Goal: Task Accomplishment & Management: Complete application form

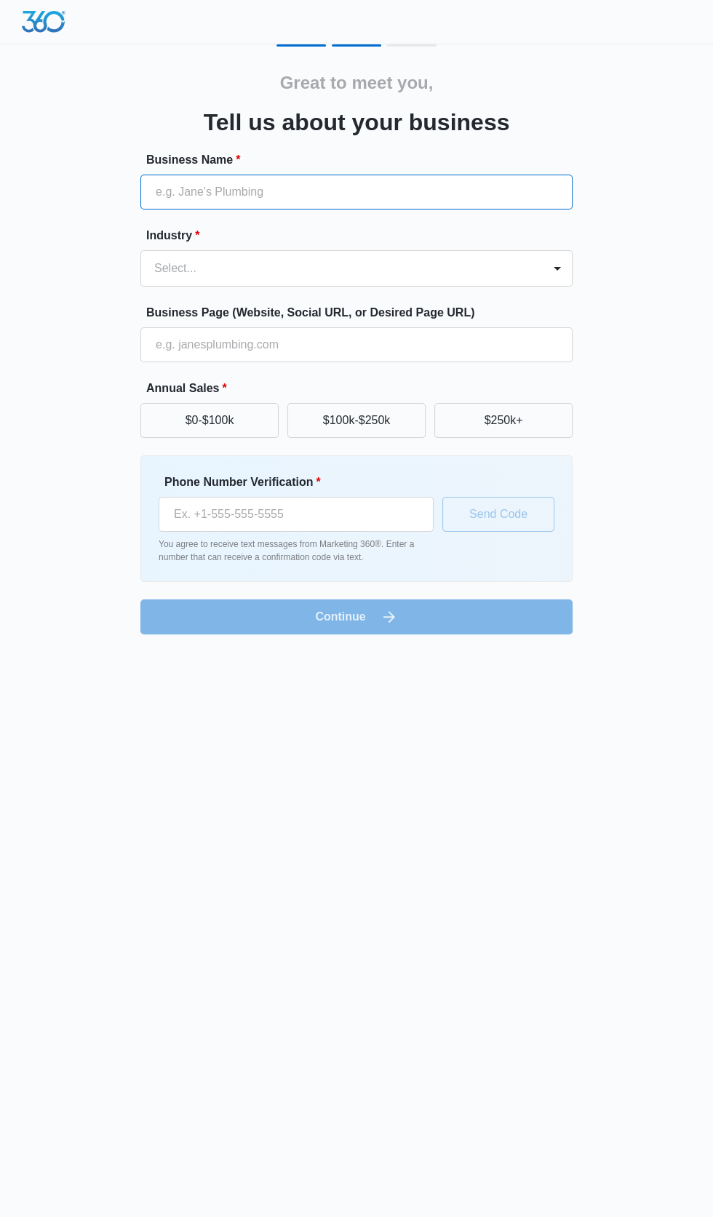
click at [361, 188] on input "Business Name *" at bounding box center [356, 192] width 432 height 35
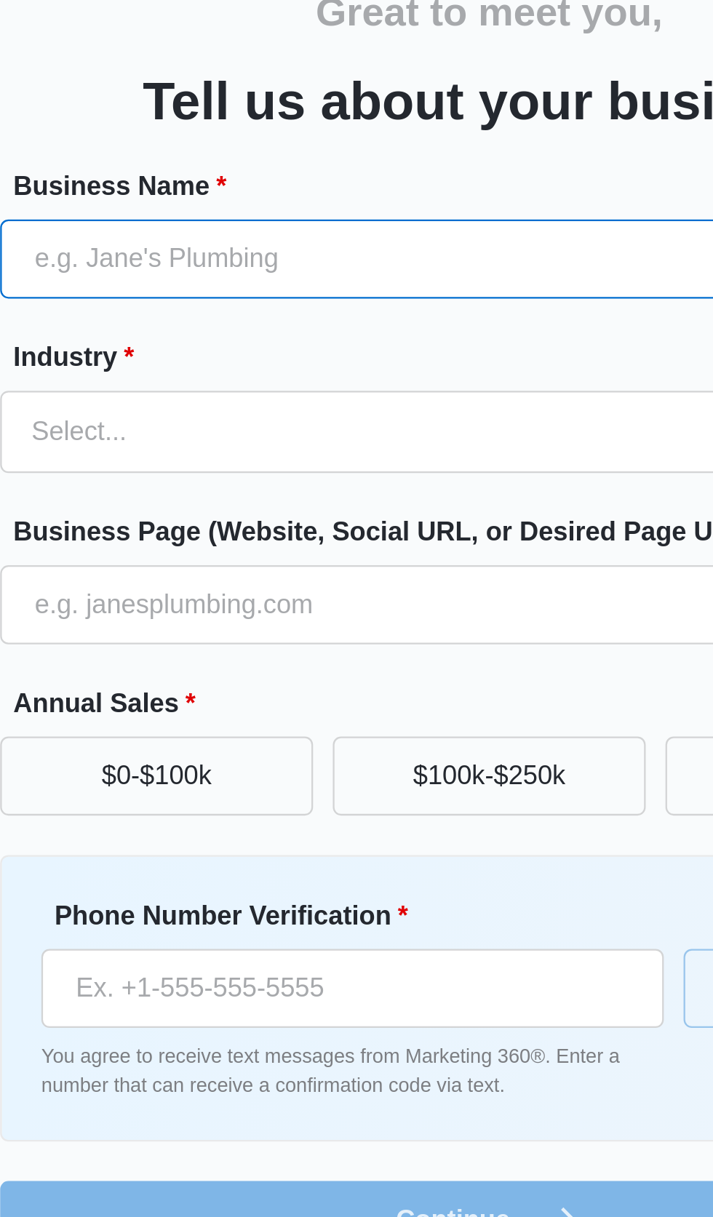
type input "Classy cleaners utah"
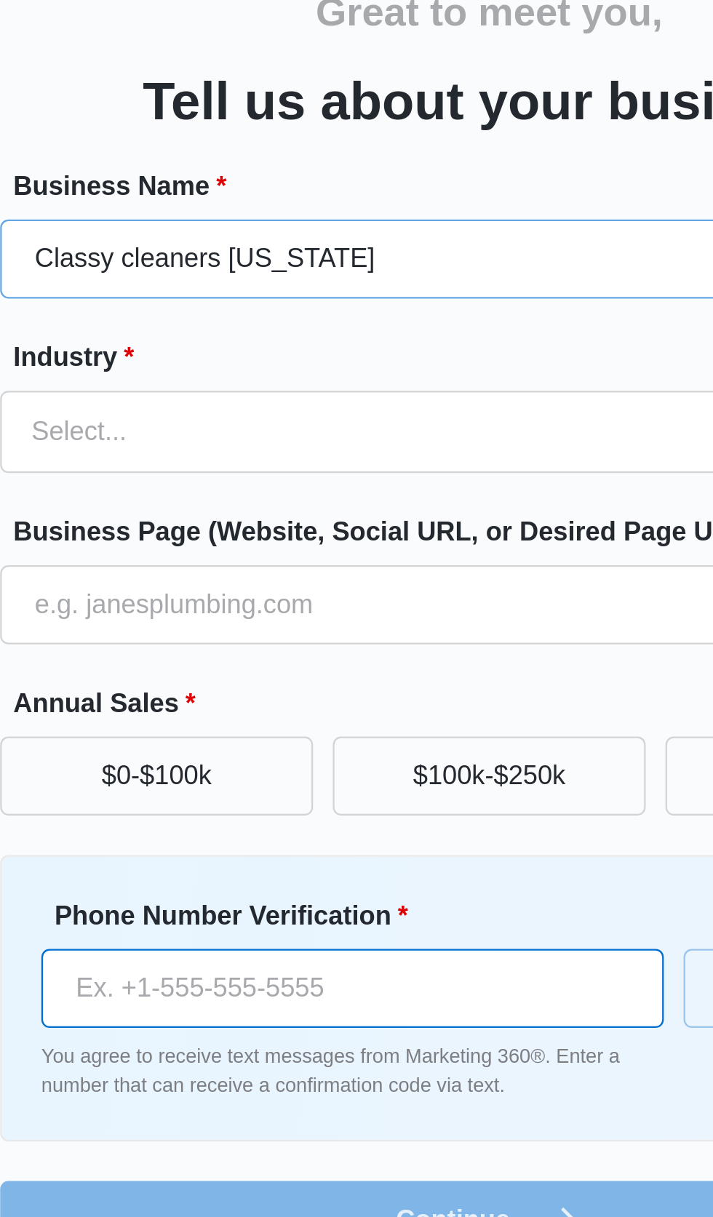
type input "(385) 358-6502"
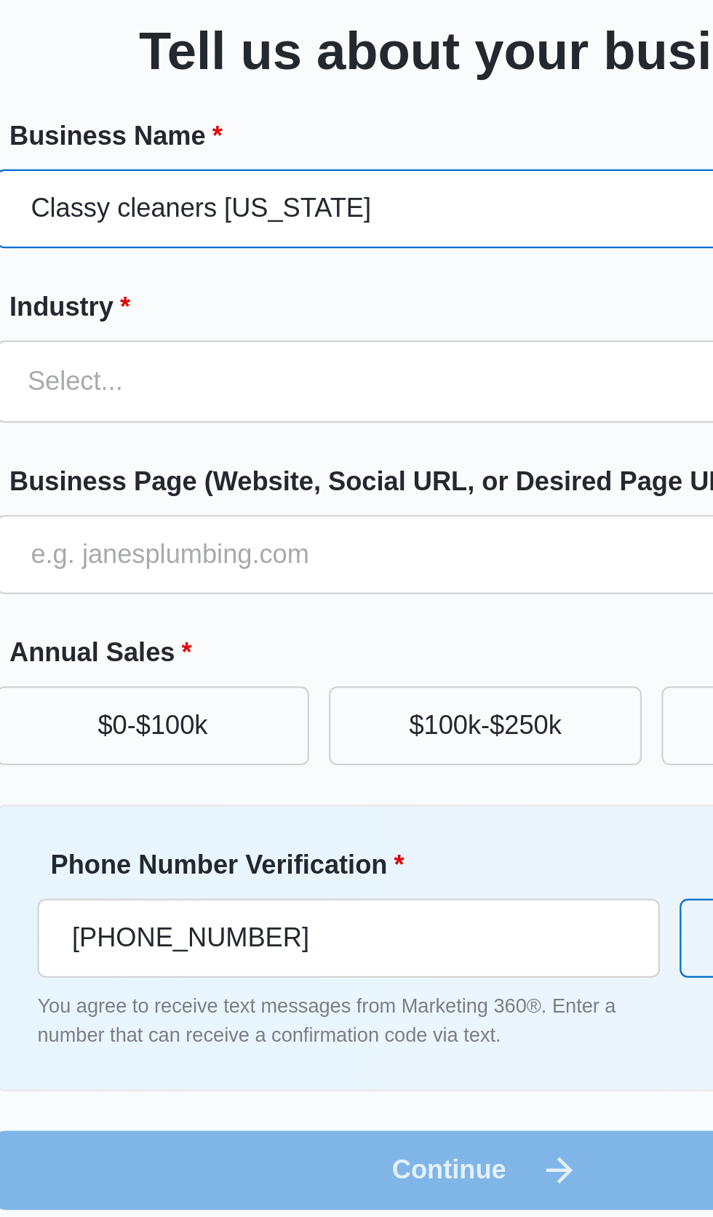
click at [343, 194] on input "Classy cleaners utah" at bounding box center [356, 192] width 432 height 35
type input "Classy cleaners [US_STATE] LLC"
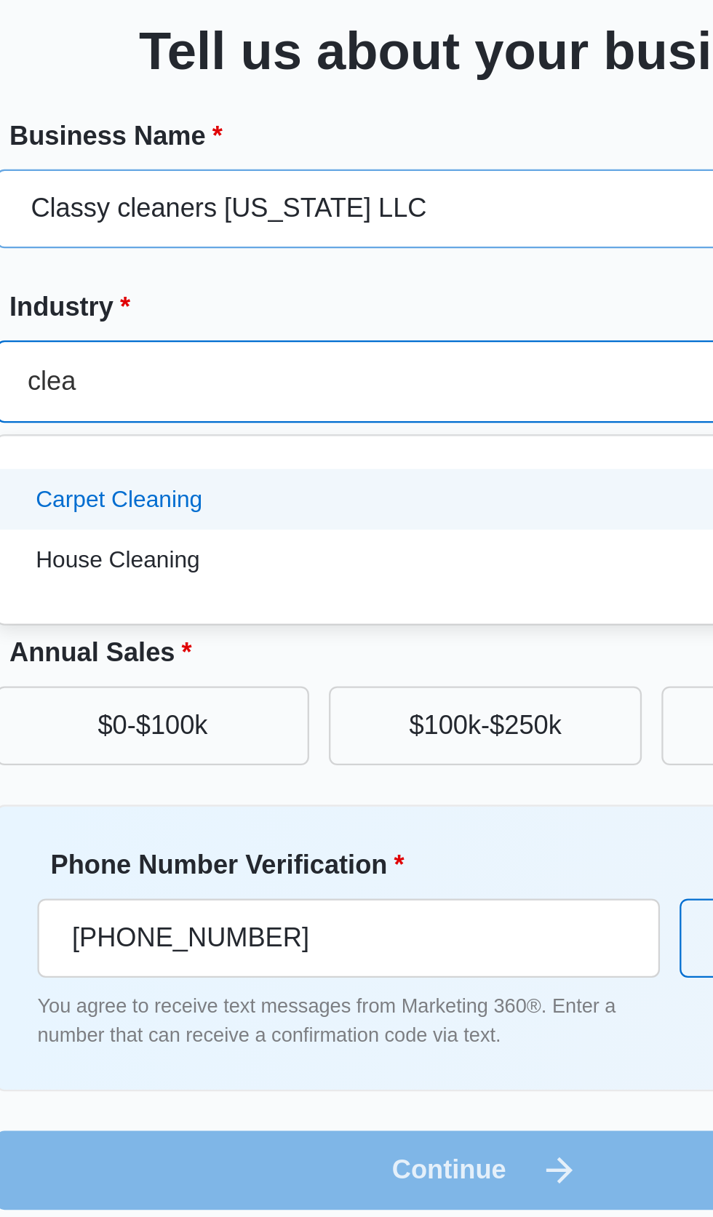
scroll to position [0, 3]
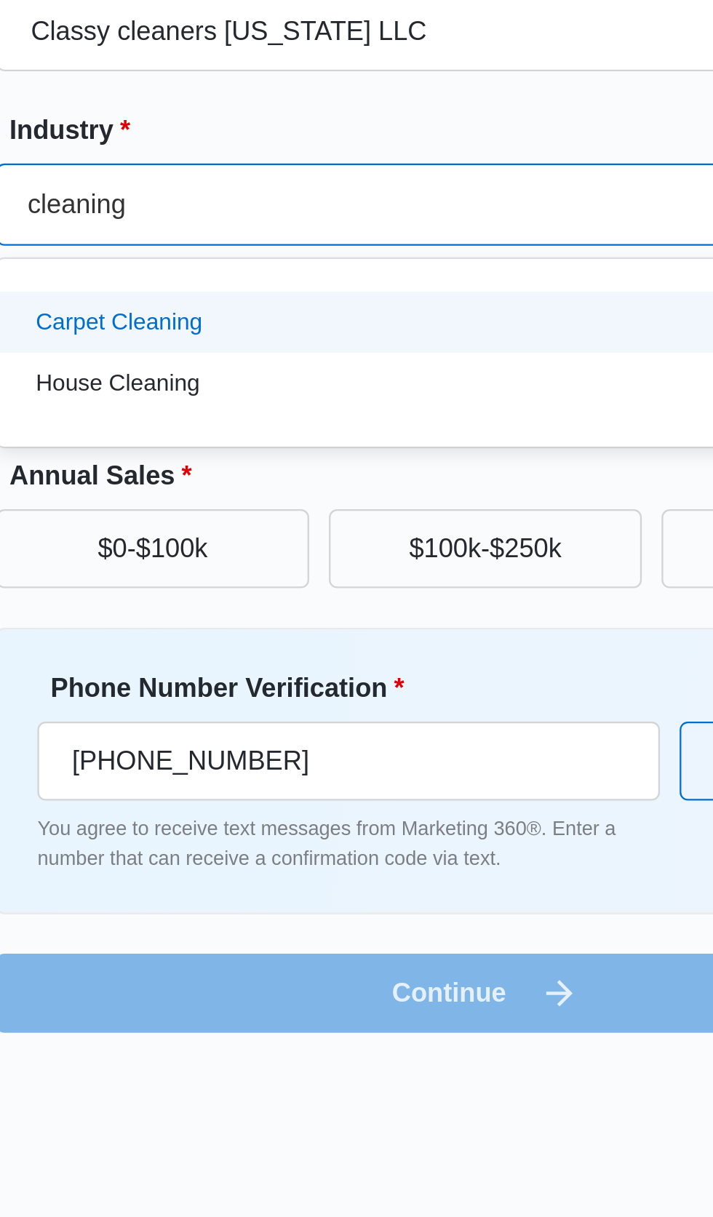
click at [332, 349] on div "House Cleaning" at bounding box center [355, 347] width 394 height 15
type input "cleaning"
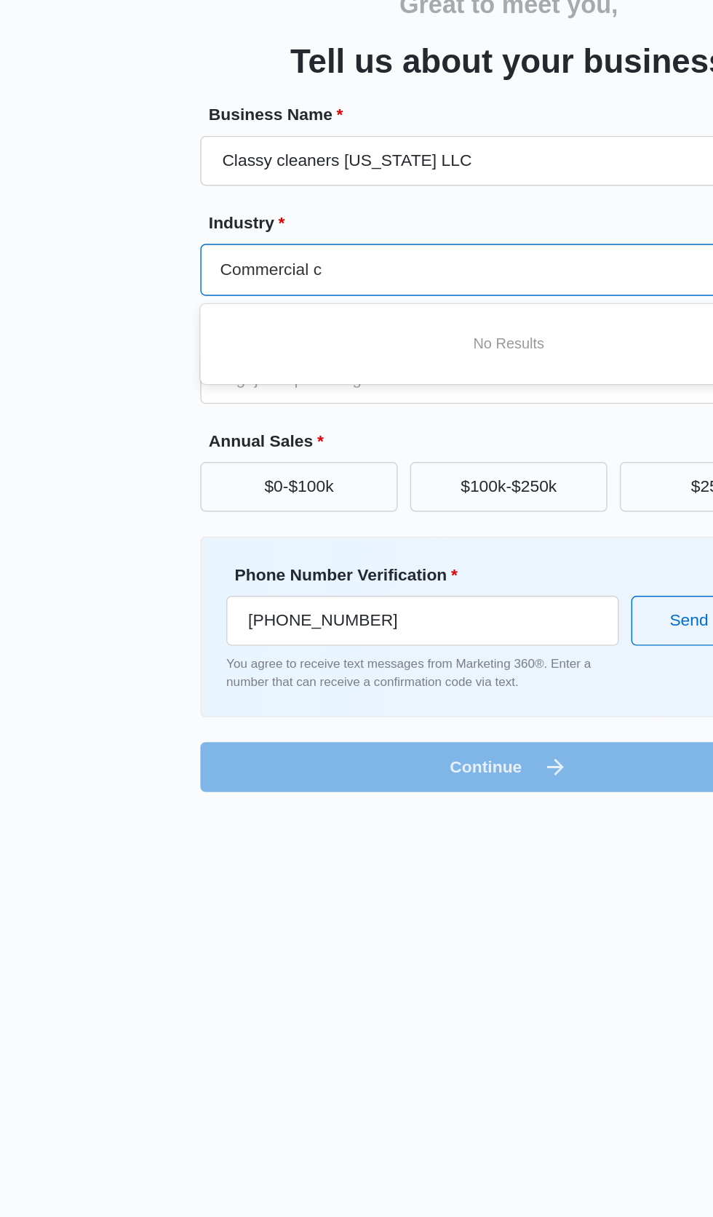
scroll to position [0, 5]
type input "Commercia"
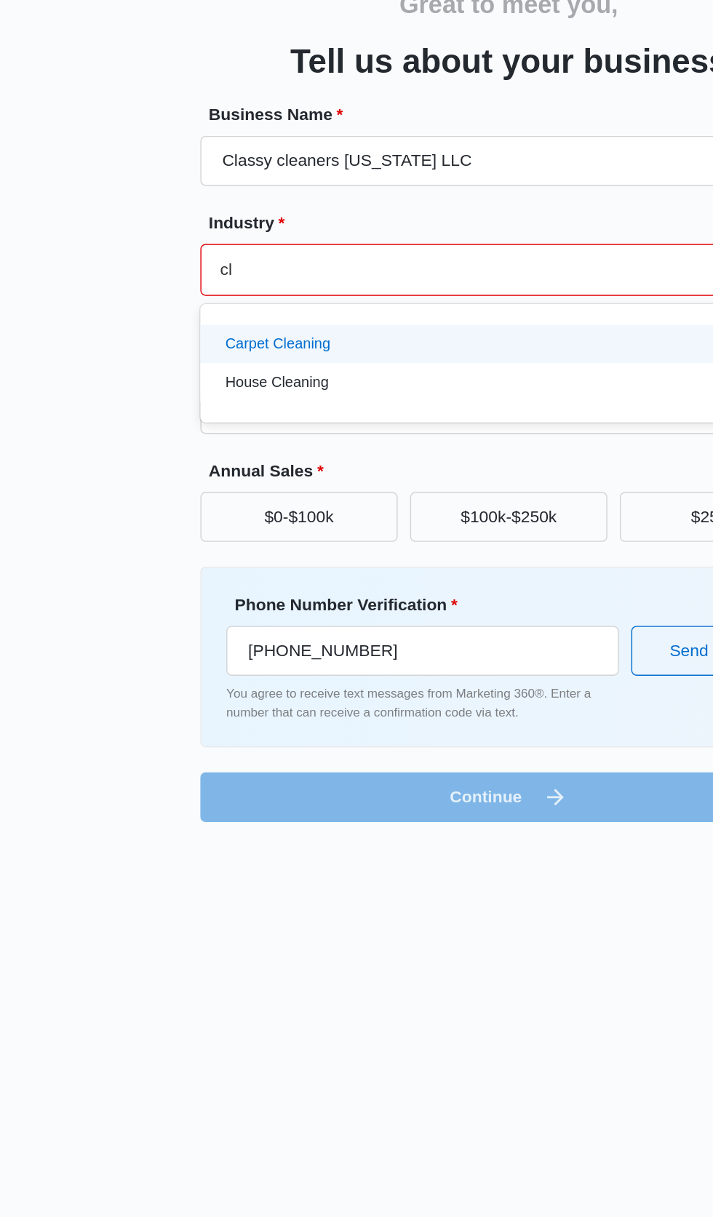
click at [295, 347] on div "House Cleaning" at bounding box center [355, 347] width 394 height 15
type input "cl"
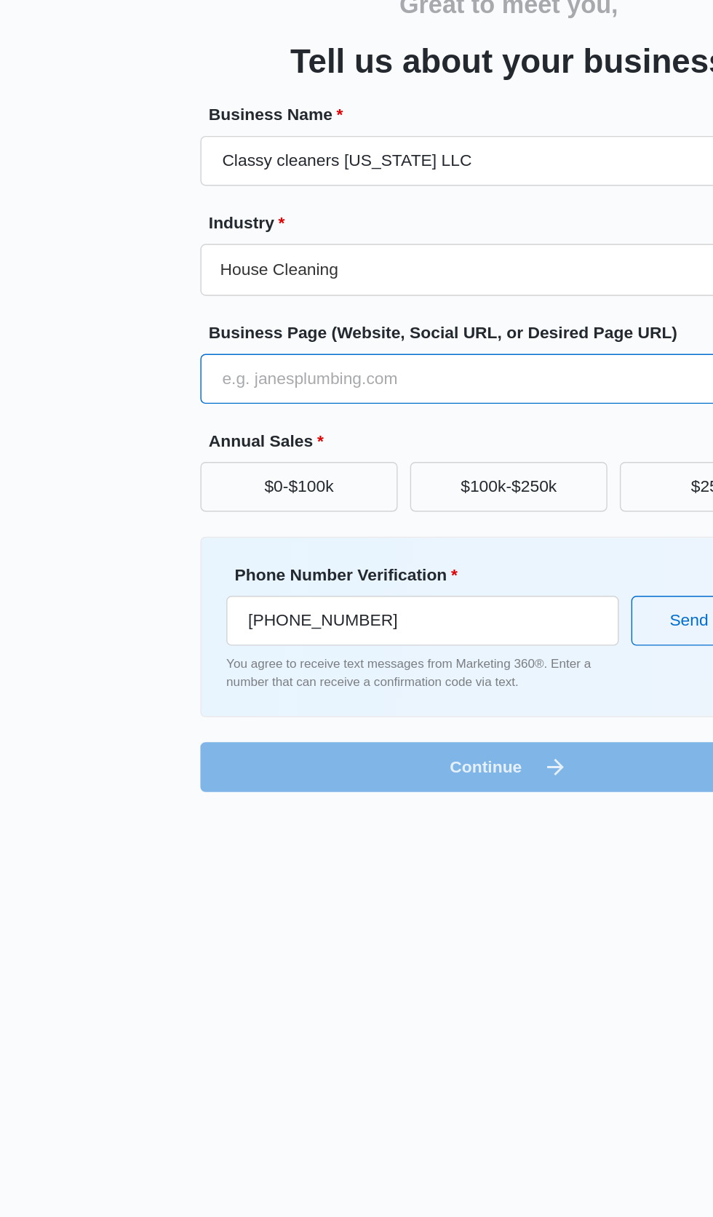
click at [328, 361] on input "Business Page (Website, Social URL, or Desired Page URL)" at bounding box center [356, 344] width 432 height 35
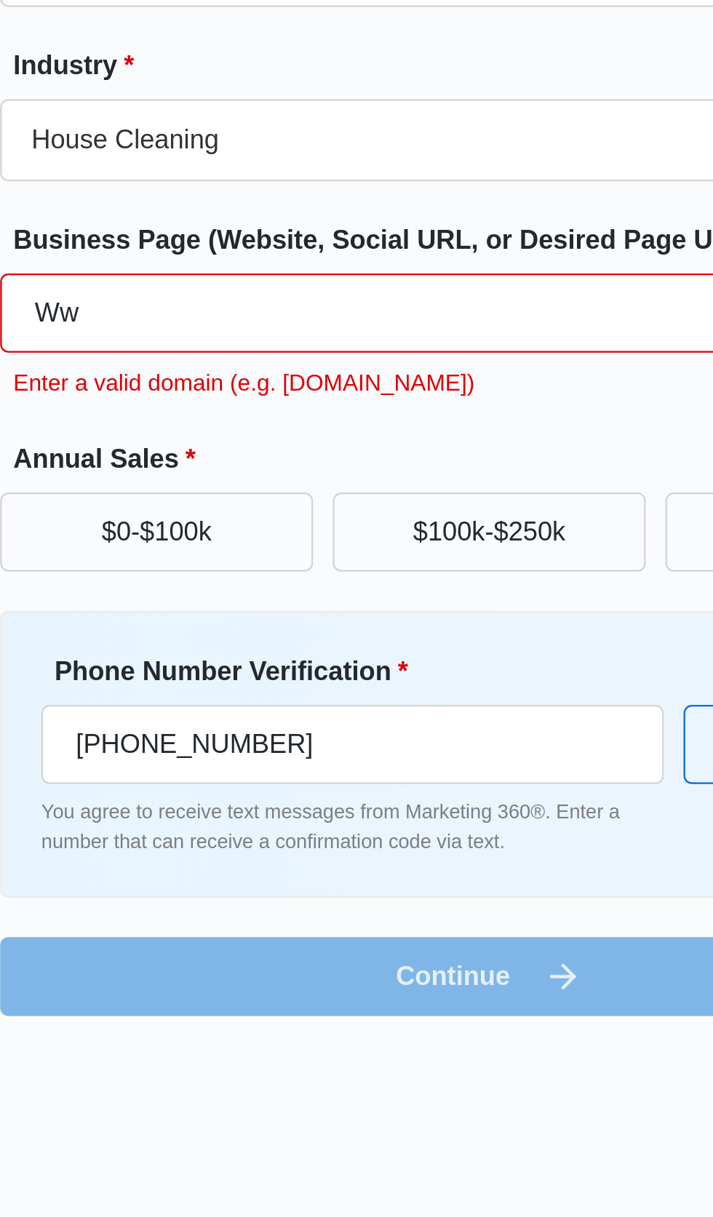
type input "W"
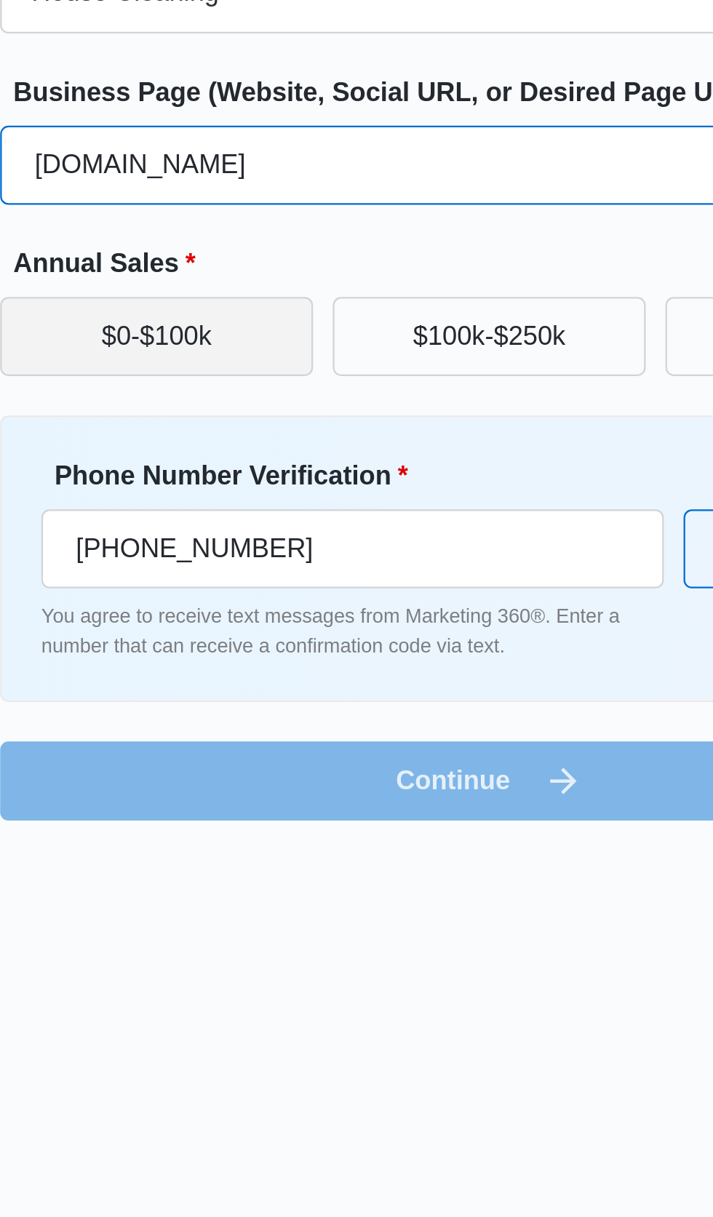
type input "www.classycleanersutah.net"
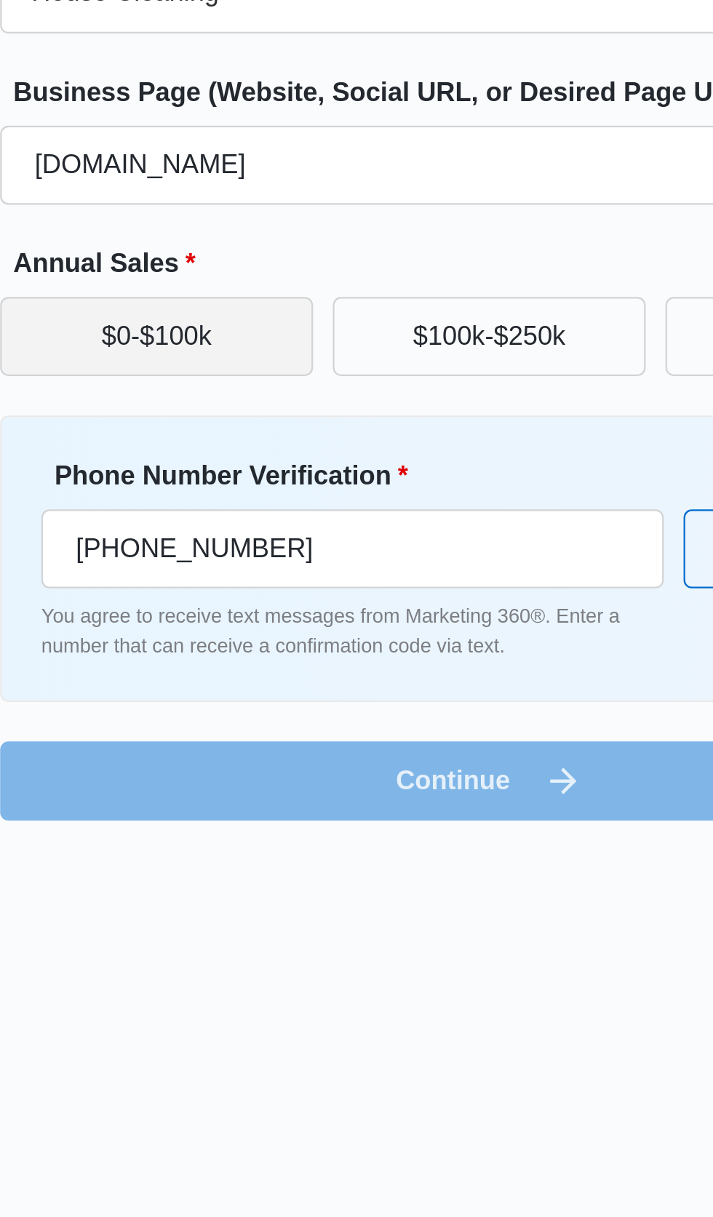
click at [239, 425] on button "$0-$100k" at bounding box center [209, 420] width 138 height 35
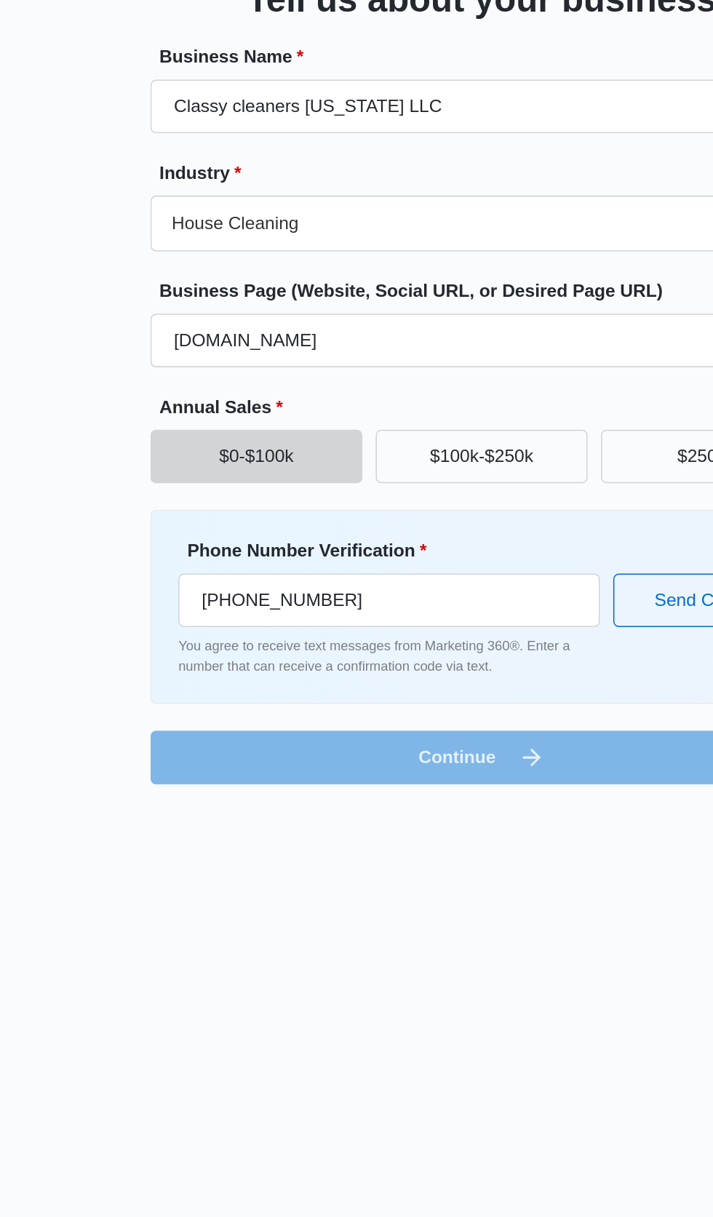
click at [332, 611] on form "Business Name * Classy cleaners utah LLC Industry * House Cleaning Business Pag…" at bounding box center [356, 392] width 432 height 483
click at [467, 515] on button "Send Code" at bounding box center [498, 514] width 112 height 35
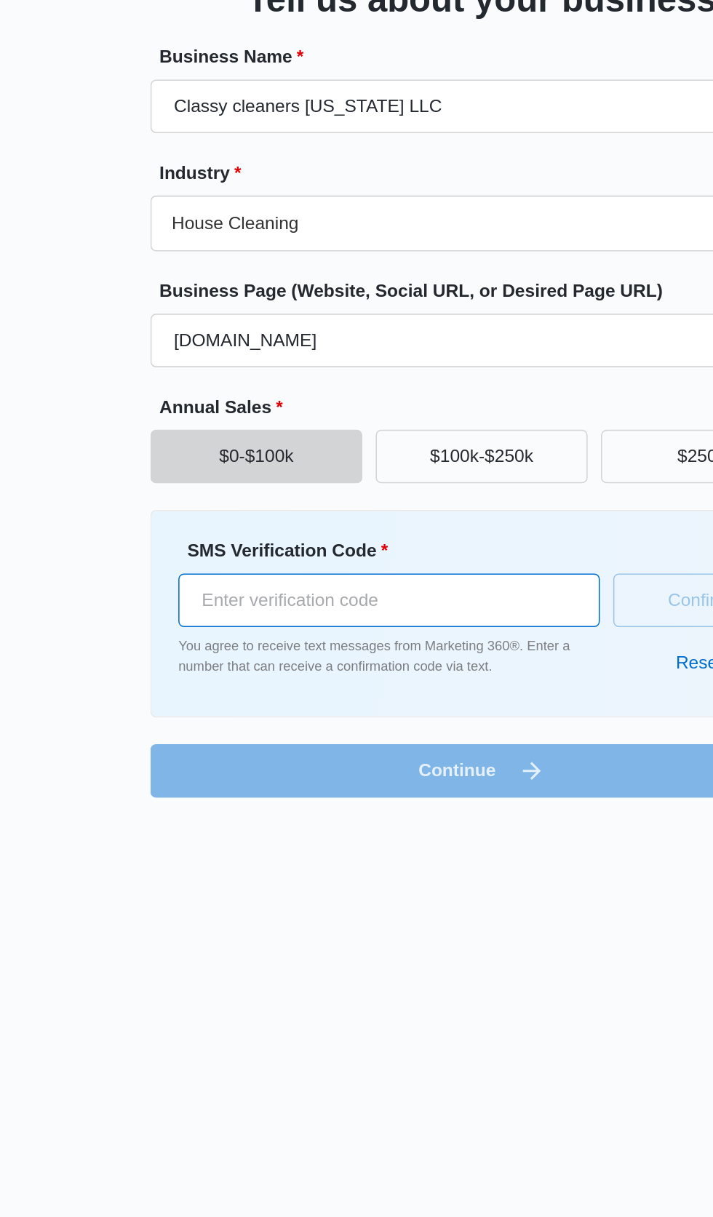
click at [338, 517] on input "SMS Verification Code *" at bounding box center [296, 514] width 275 height 35
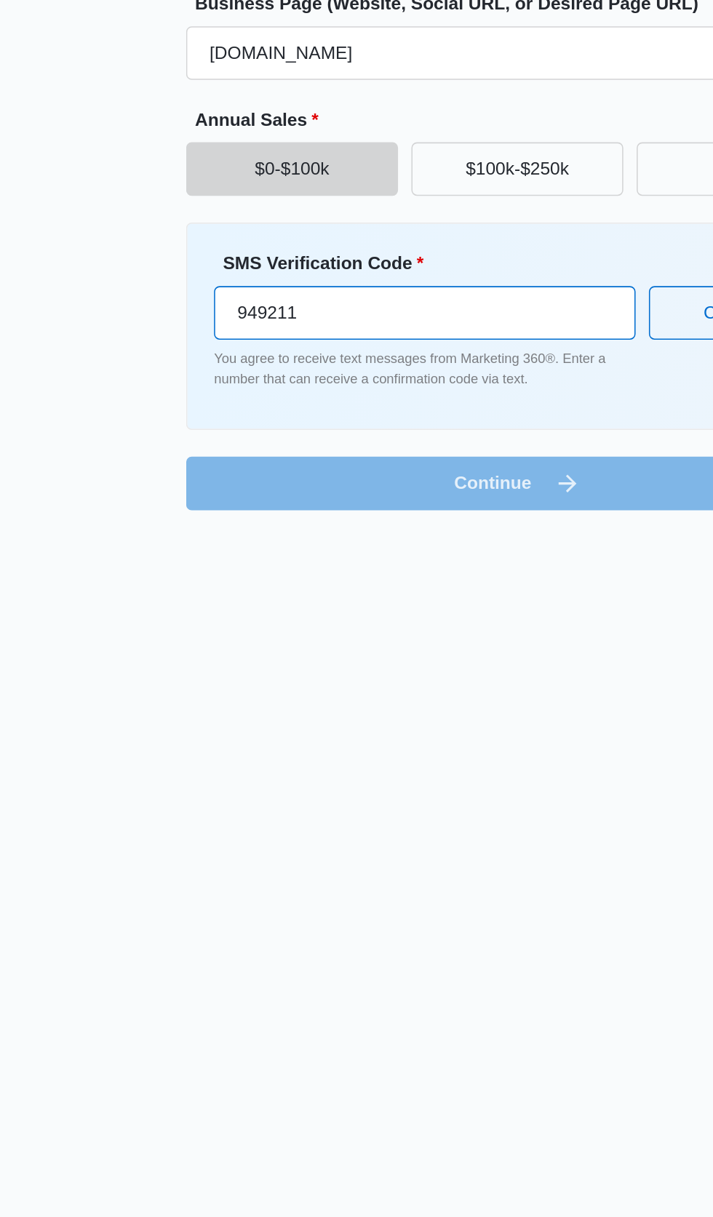
type input "949211"
click at [349, 610] on form "Business Name * Classy cleaners utah LLC Industry * House Cleaning Business Pag…" at bounding box center [356, 397] width 432 height 492
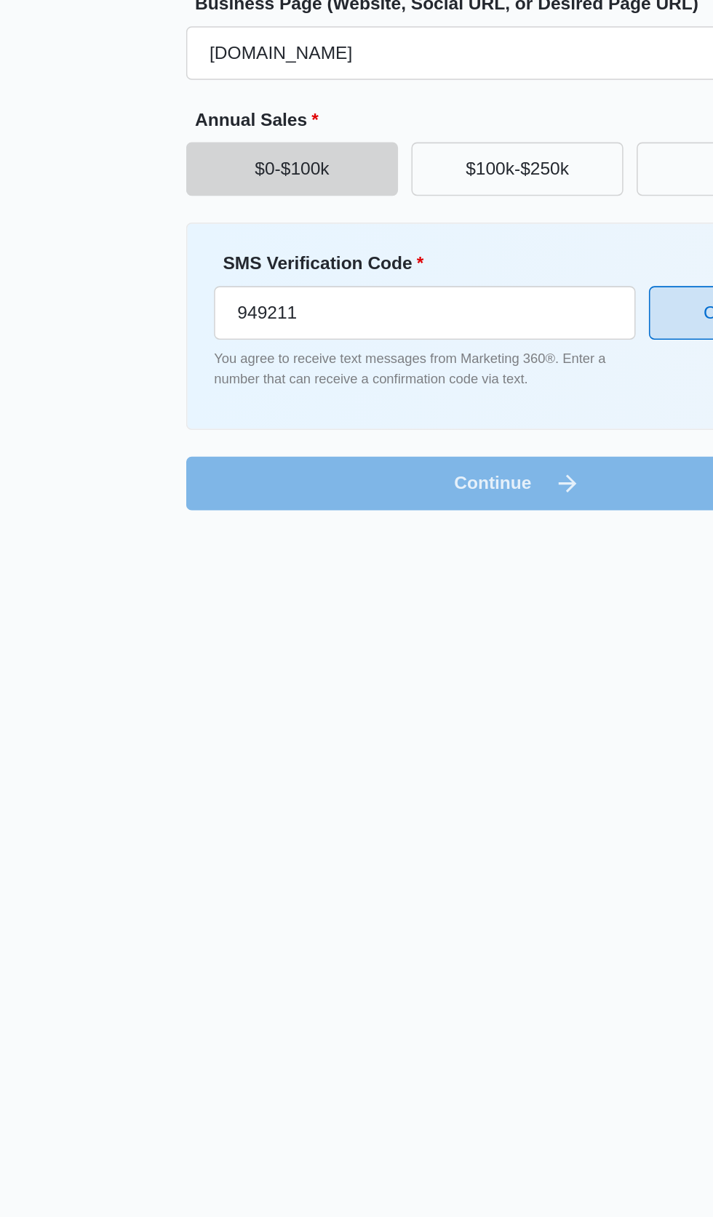
click at [472, 524] on button "Confirm" at bounding box center [498, 514] width 112 height 35
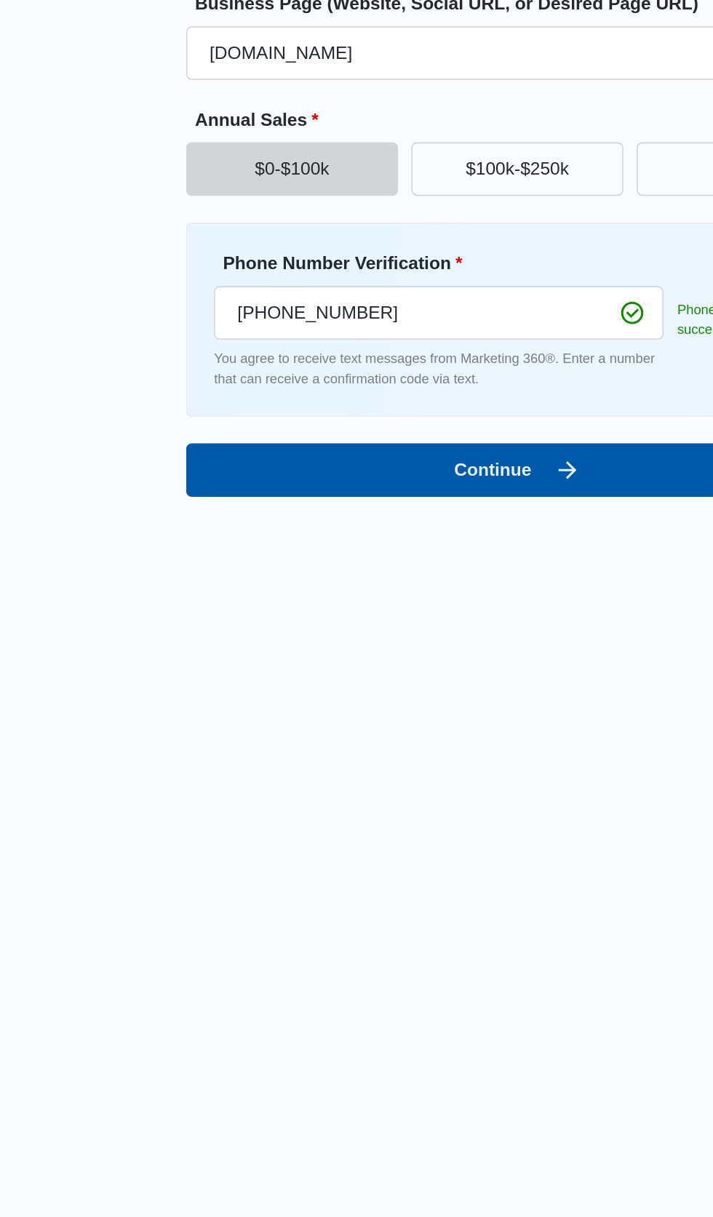
click at [402, 611] on button "Continue" at bounding box center [356, 617] width 432 height 35
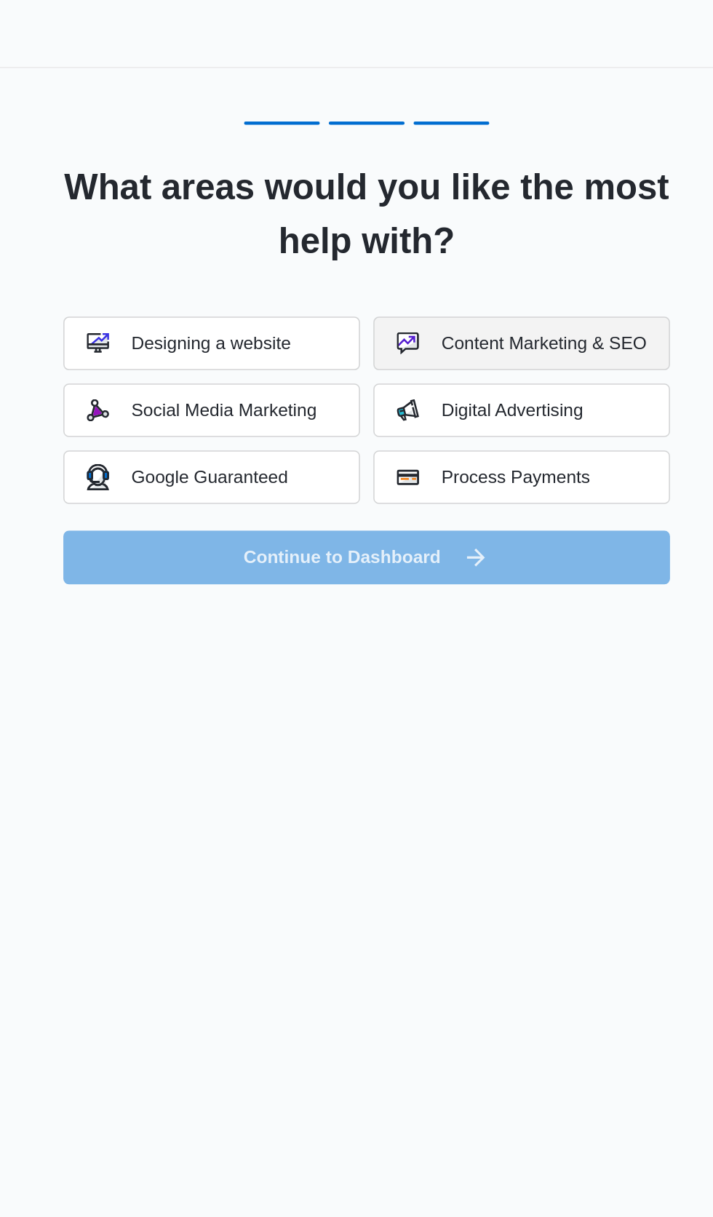
click at [484, 212] on button "Content Marketing & SEO" at bounding box center [458, 224] width 194 height 35
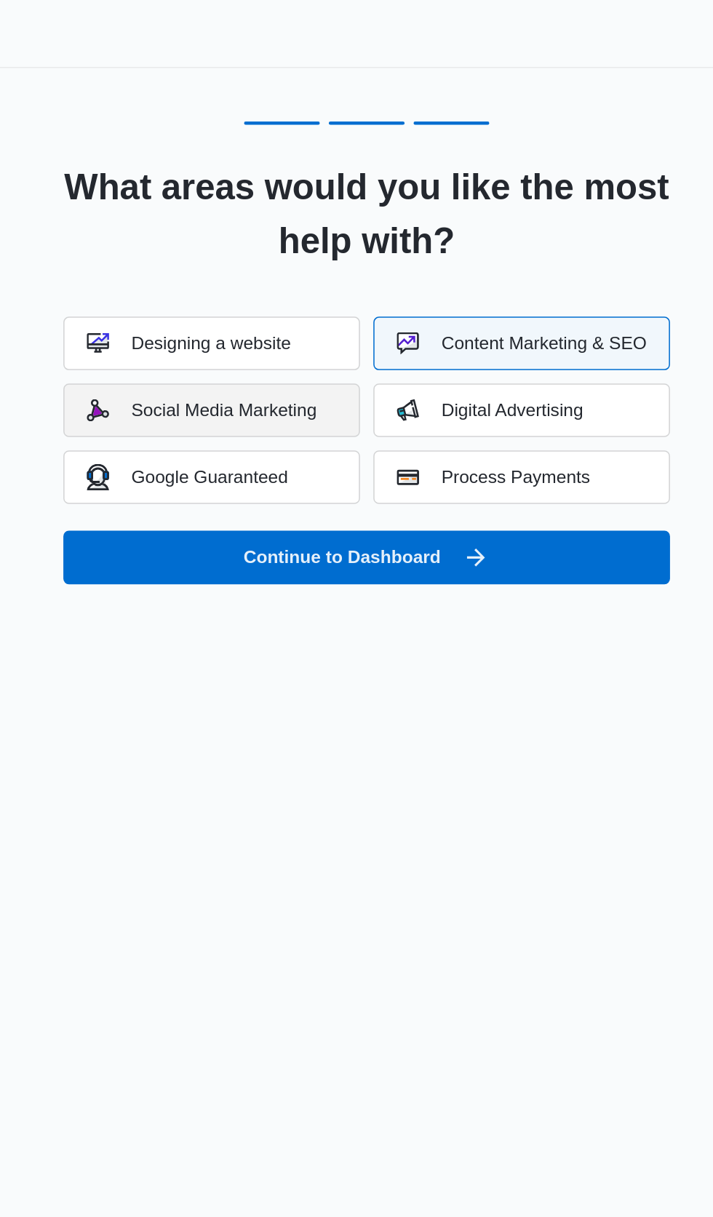
click at [311, 267] on div "Social Media Marketing" at bounding box center [249, 268] width 150 height 15
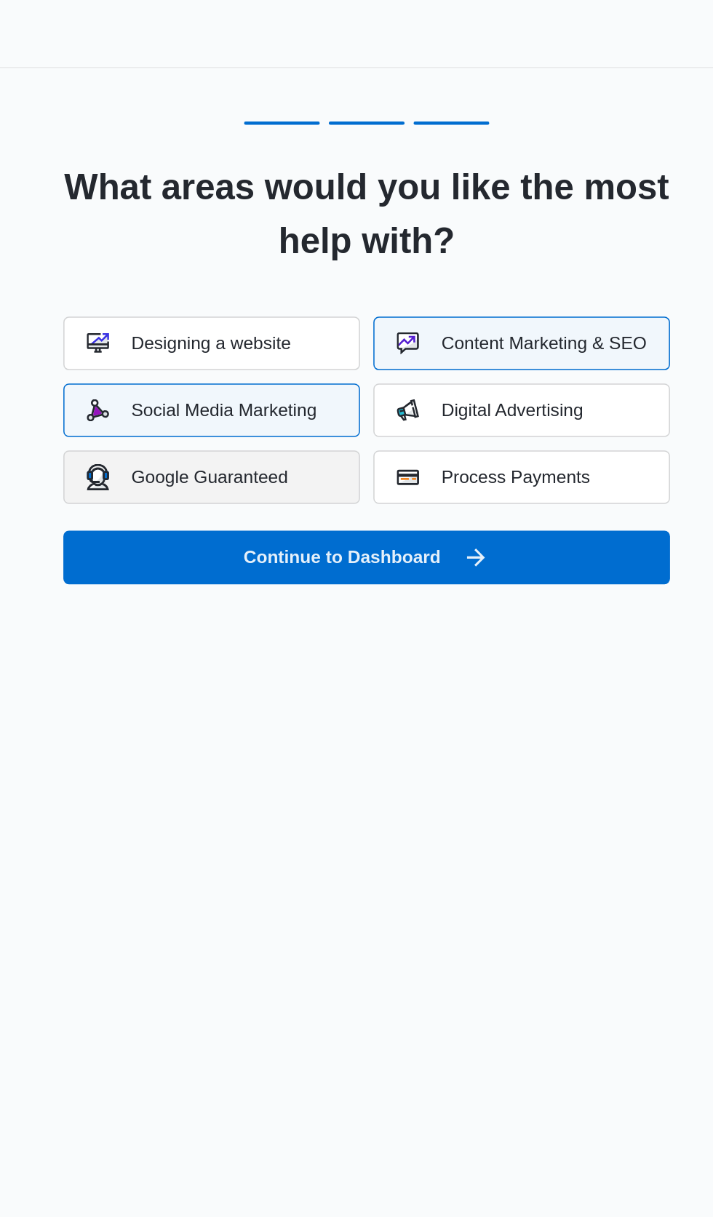
click at [295, 317] on div "Google Guaranteed" at bounding box center [240, 311] width 132 height 17
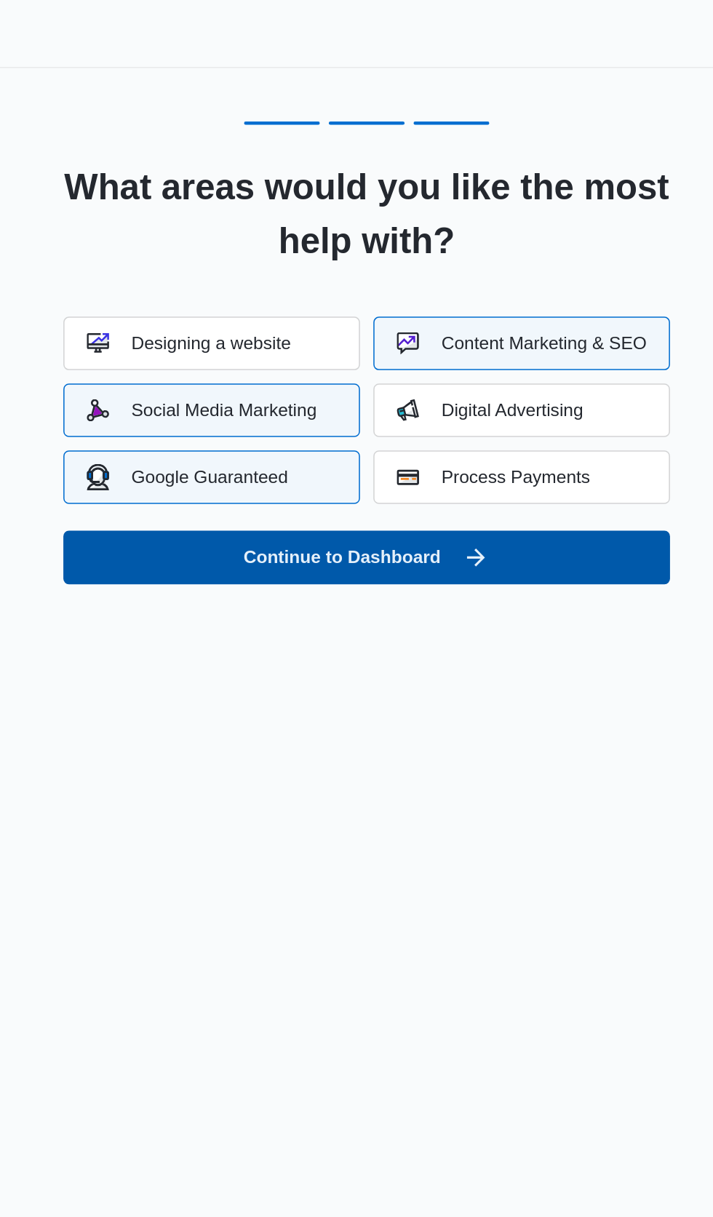
click at [375, 368] on button "Continue to Dashboard" at bounding box center [357, 363] width 396 height 35
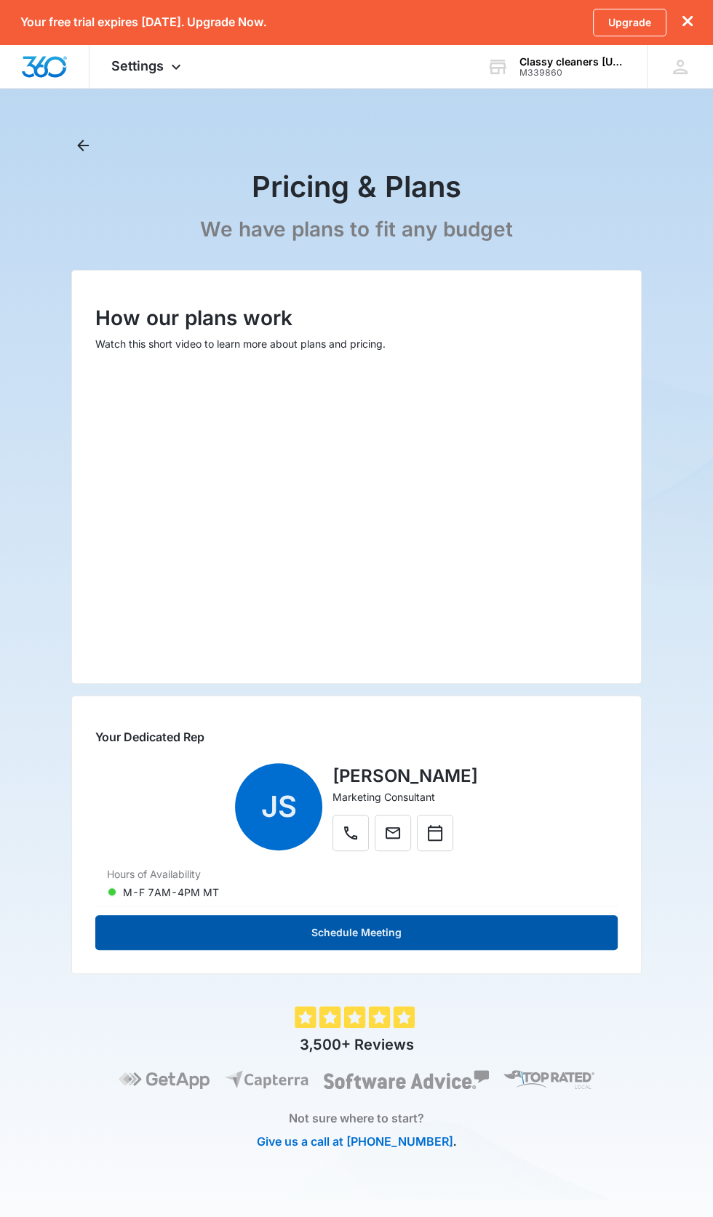
click at [481, 928] on button "Schedule Meeting" at bounding box center [356, 932] width 523 height 35
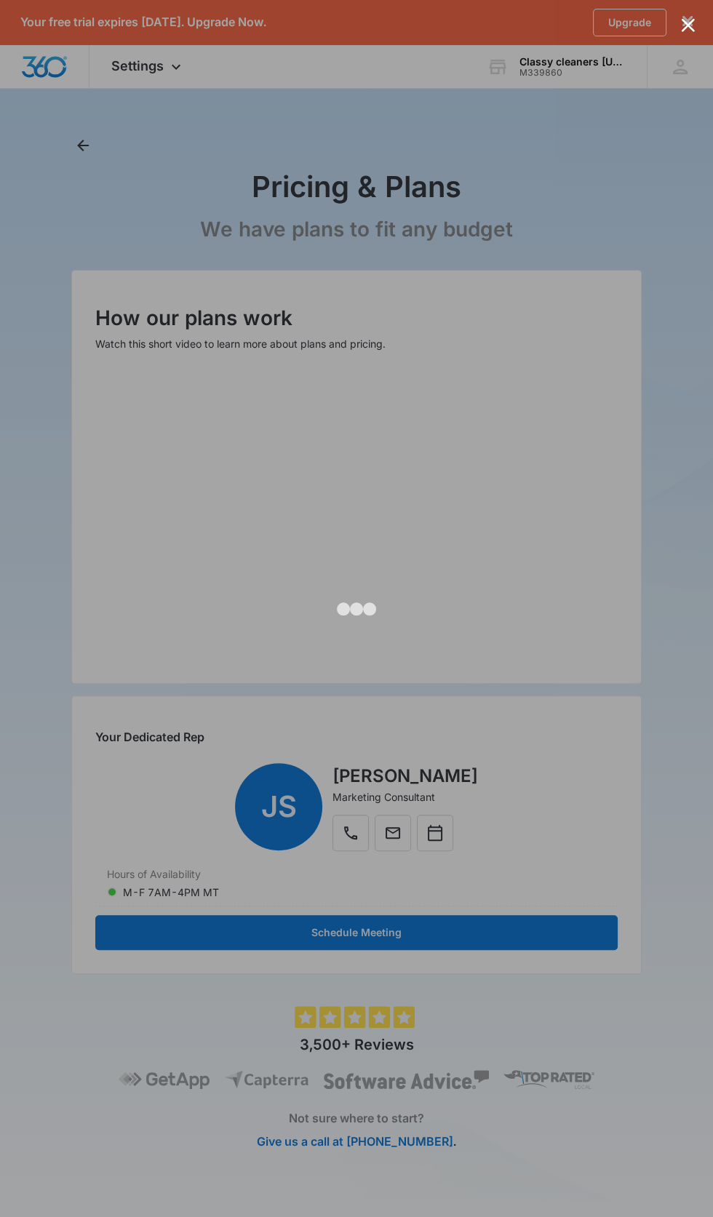
click at [472, 923] on div at bounding box center [356, 608] width 713 height 1217
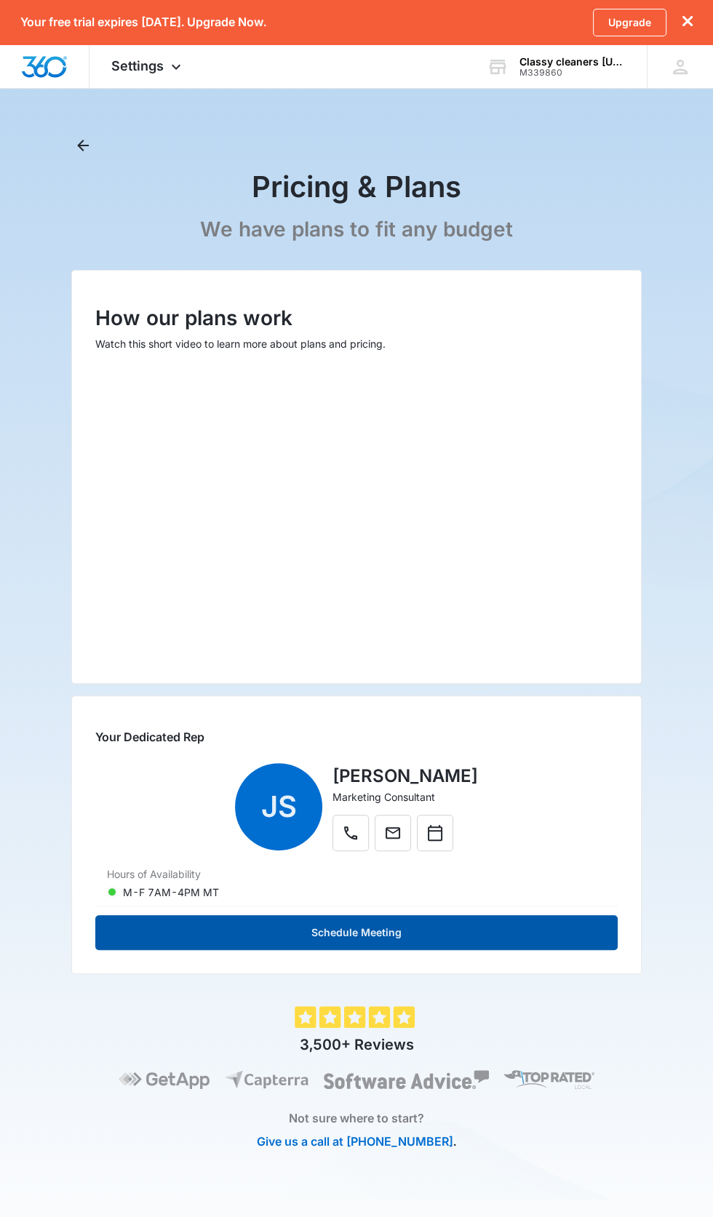
click at [476, 929] on button "Schedule Meeting" at bounding box center [356, 932] width 523 height 35
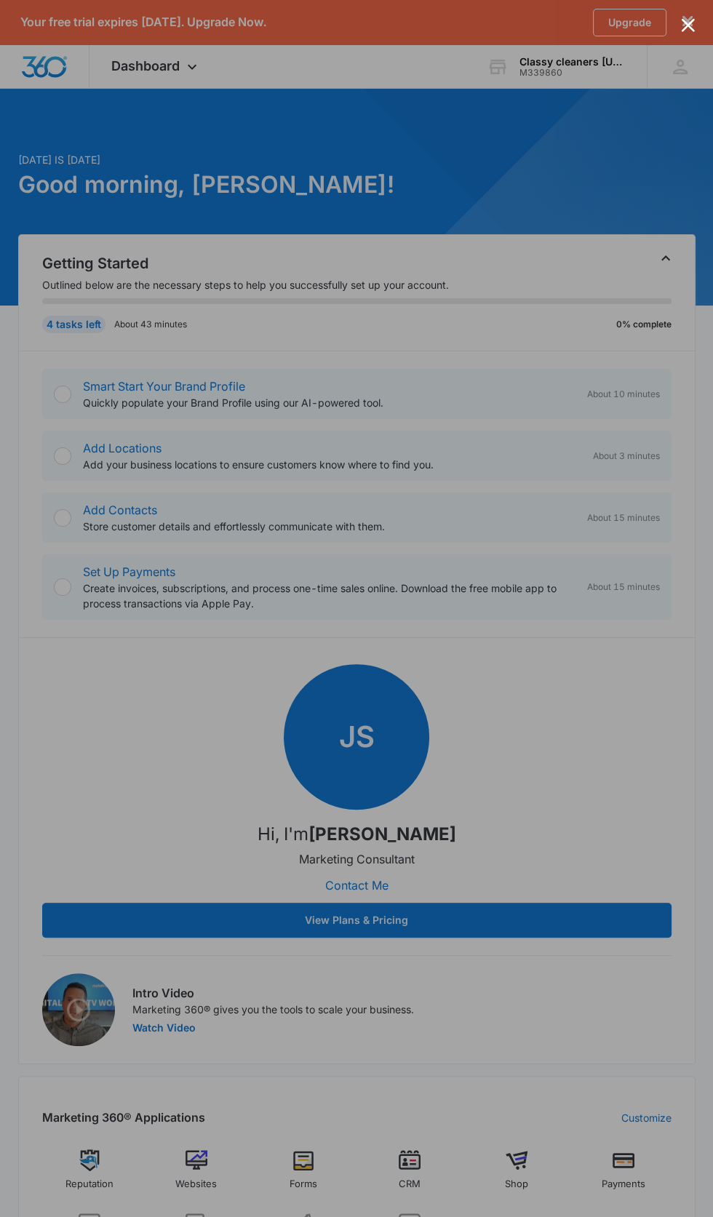
click at [473, 1052] on div at bounding box center [356, 608] width 713 height 1217
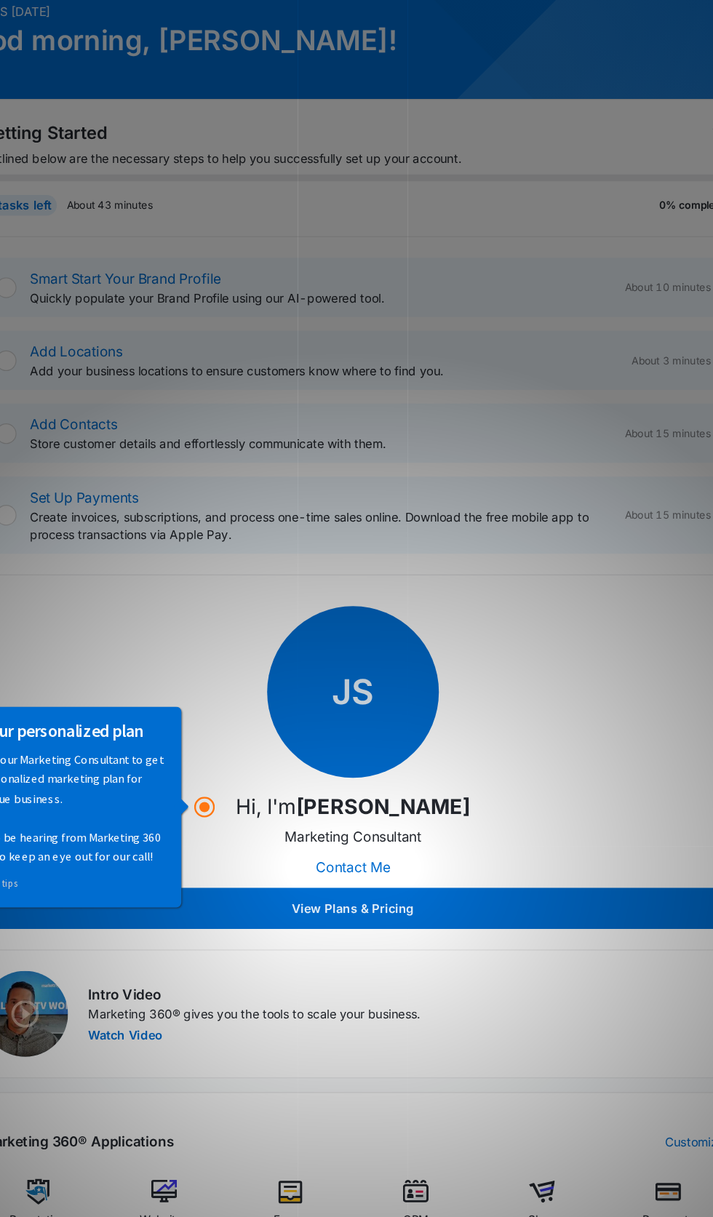
scroll to position [7, 0]
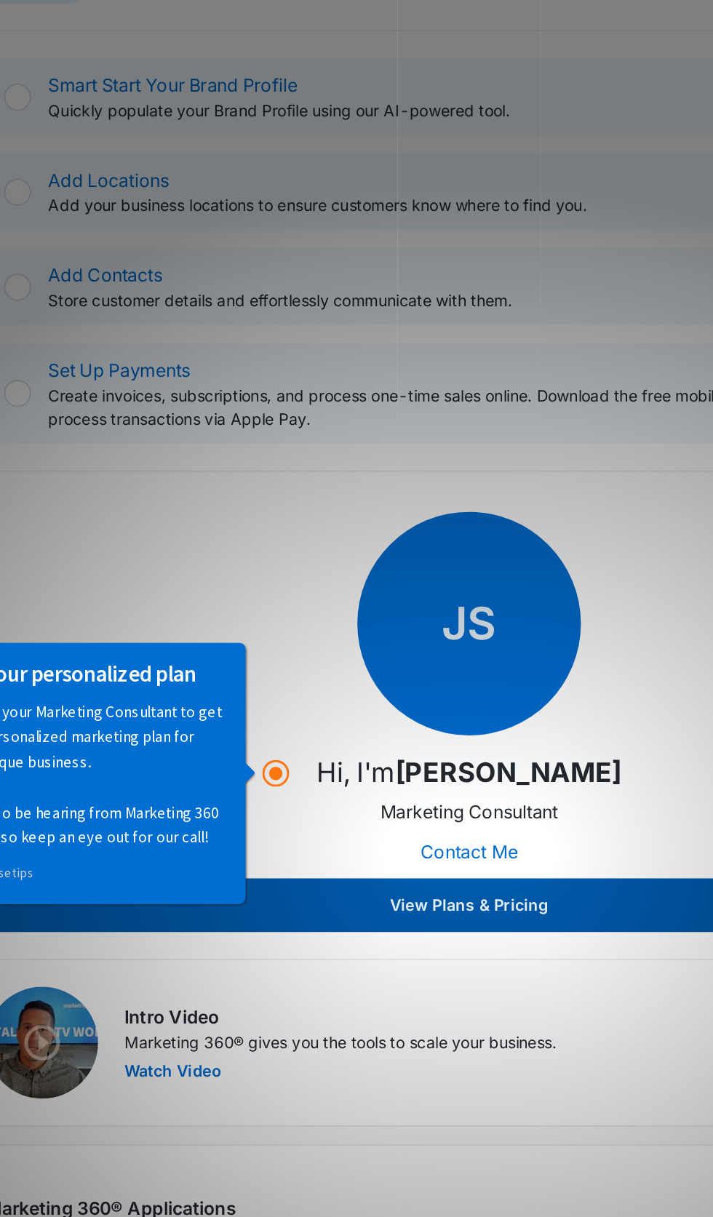
click at [349, 908] on button "View Plans & Pricing" at bounding box center [356, 914] width 629 height 35
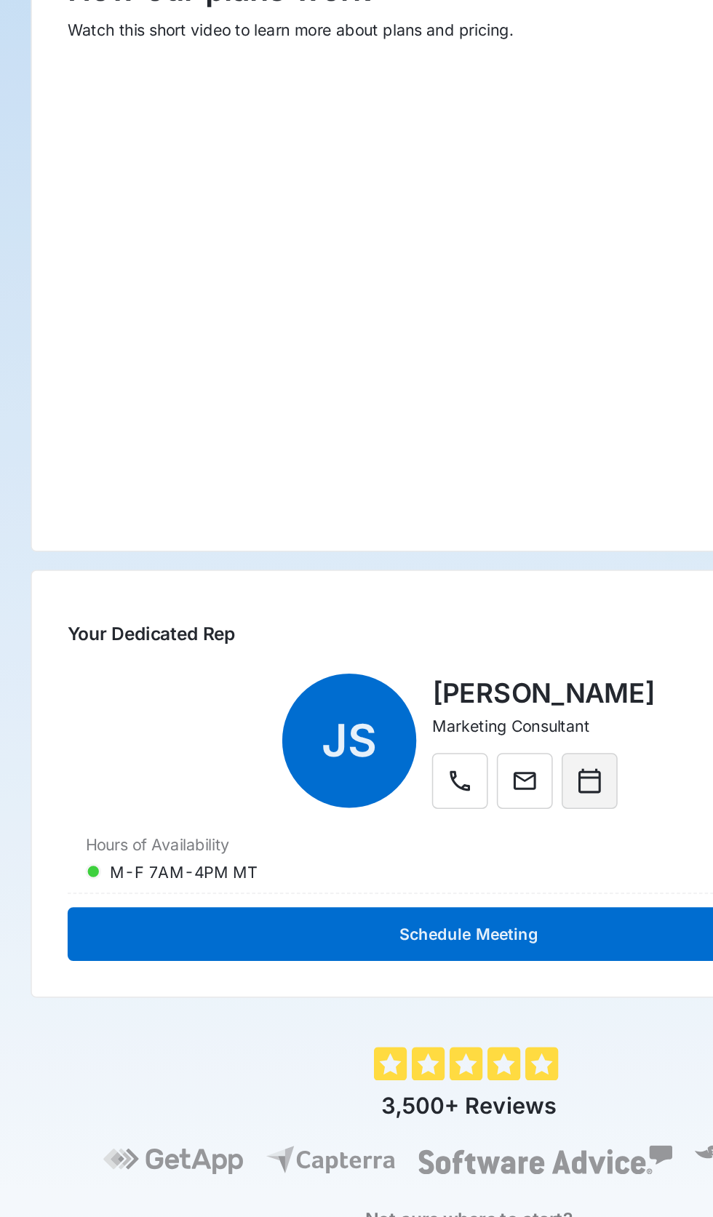
click at [444, 833] on icon "Calendar" at bounding box center [434, 833] width 17 height 17
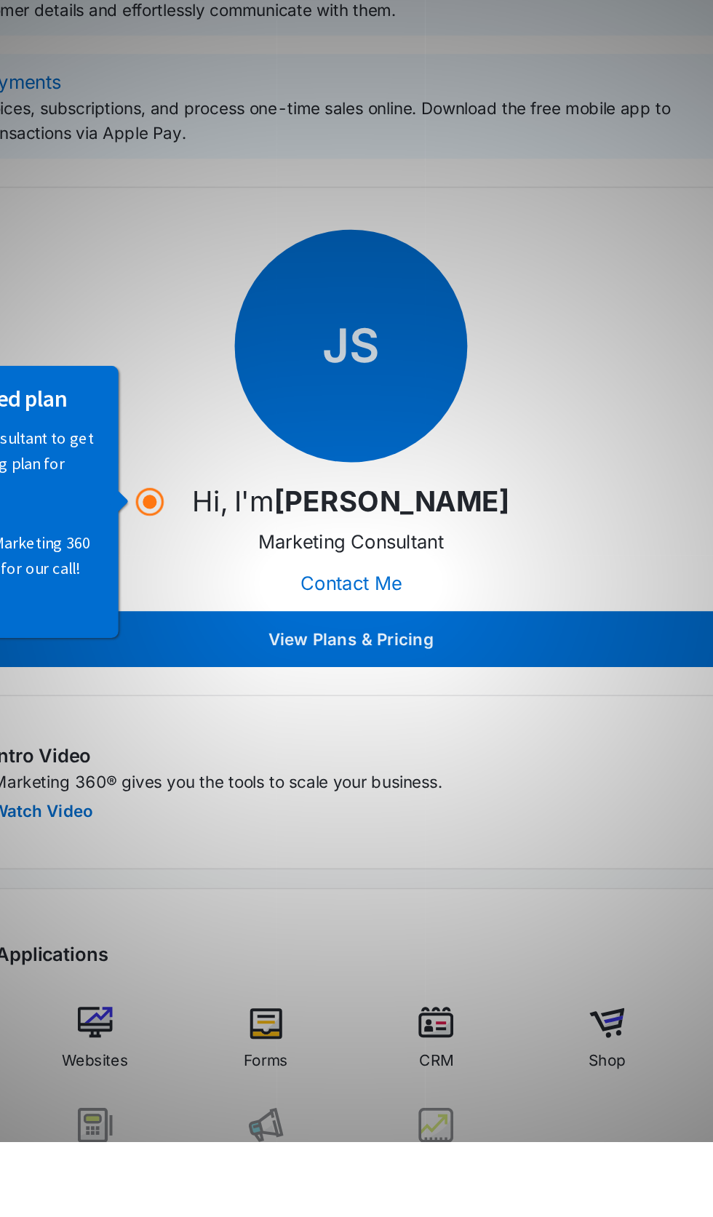
scroll to position [18, 0]
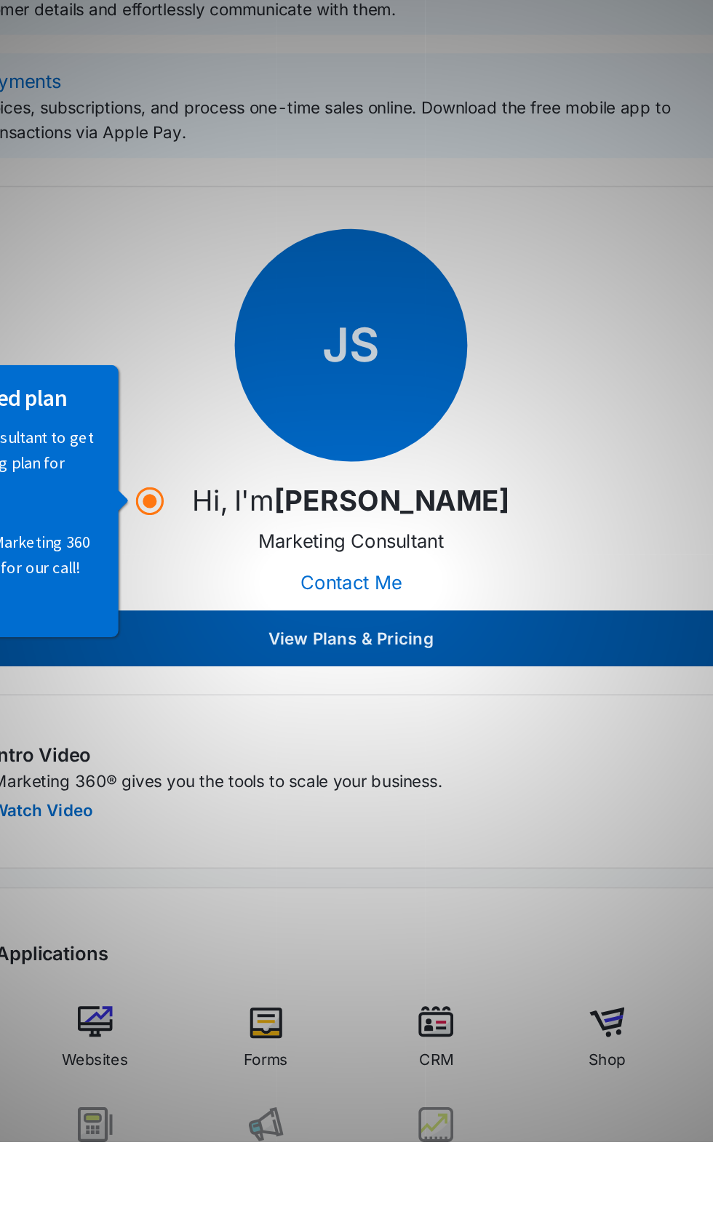
click at [440, 897] on button "View Plans & Pricing" at bounding box center [356, 902] width 629 height 35
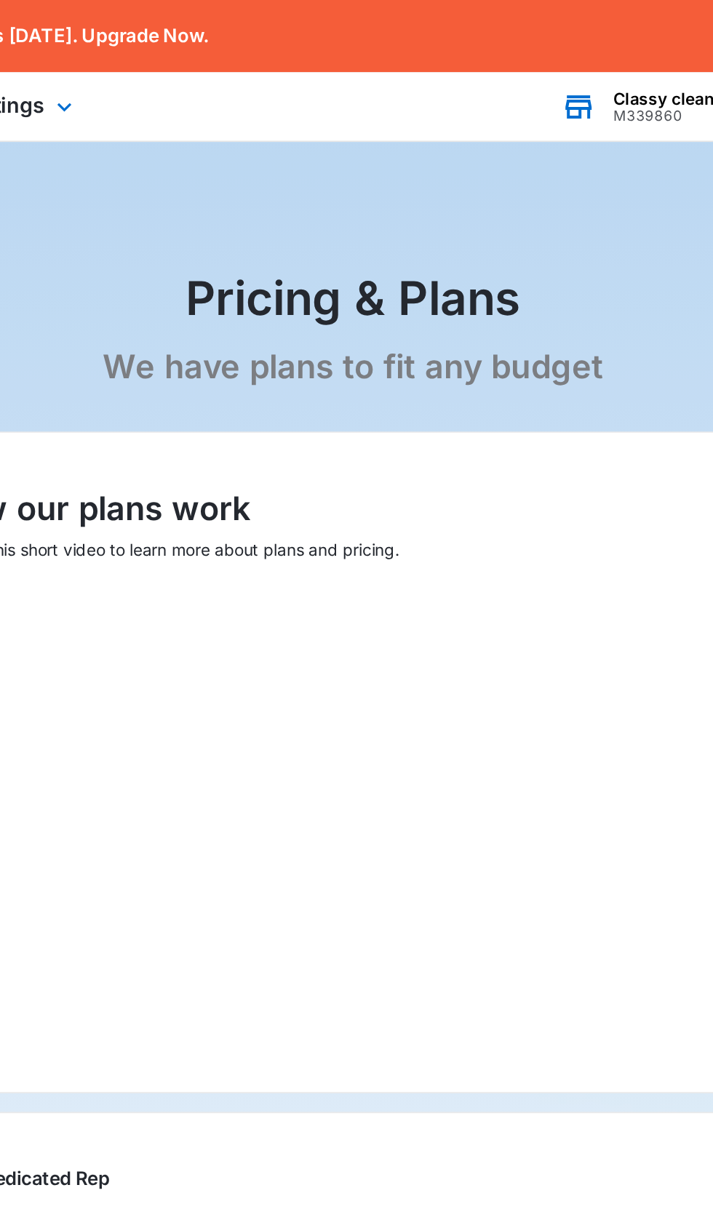
click at [553, 64] on div "Classy cleaners [US_STATE] LLC" at bounding box center [573, 62] width 106 height 12
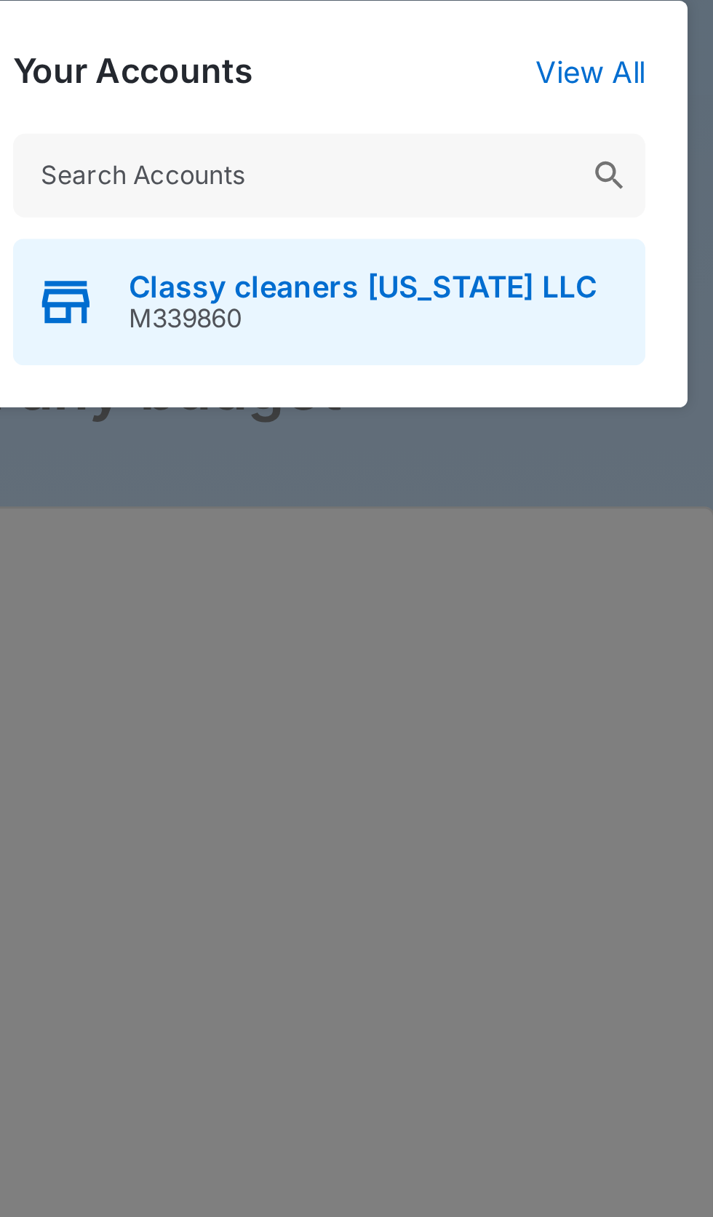
click at [566, 196] on div "Classy cleaners utah LLC M339860" at bounding box center [509, 200] width 218 height 44
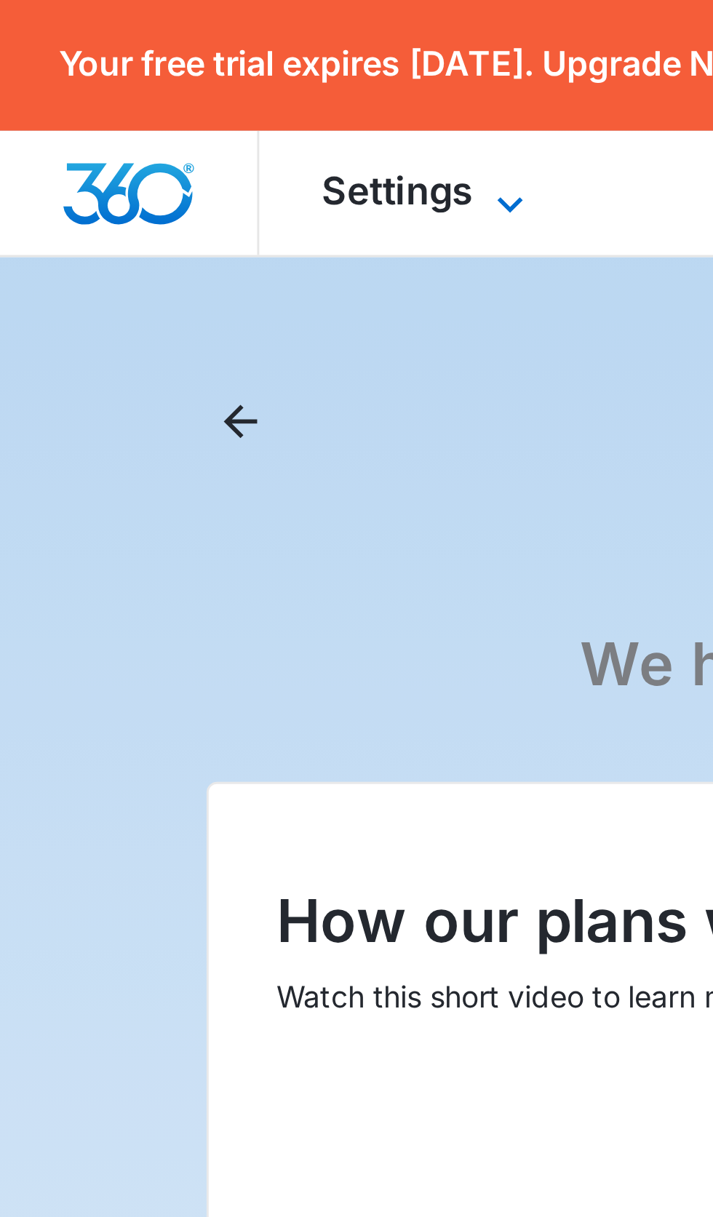
click at [155, 68] on span "Settings" at bounding box center [137, 65] width 52 height 15
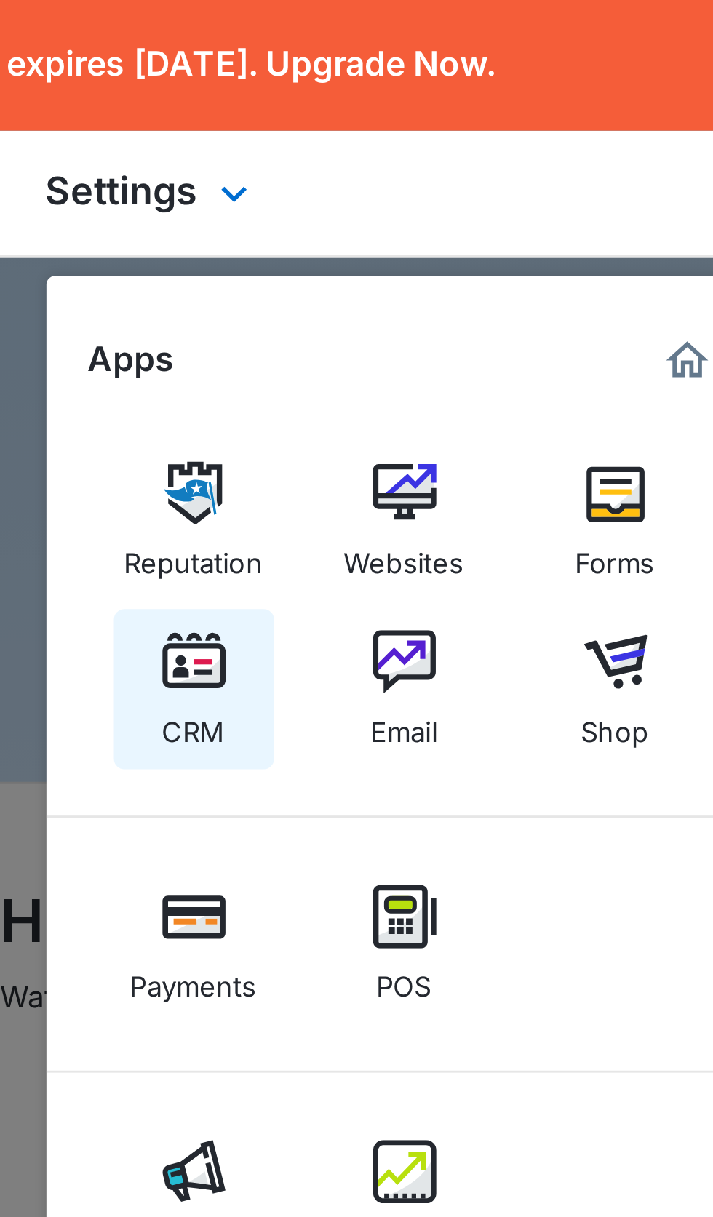
click at [167, 247] on div "CRM" at bounding box center [162, 248] width 22 height 19
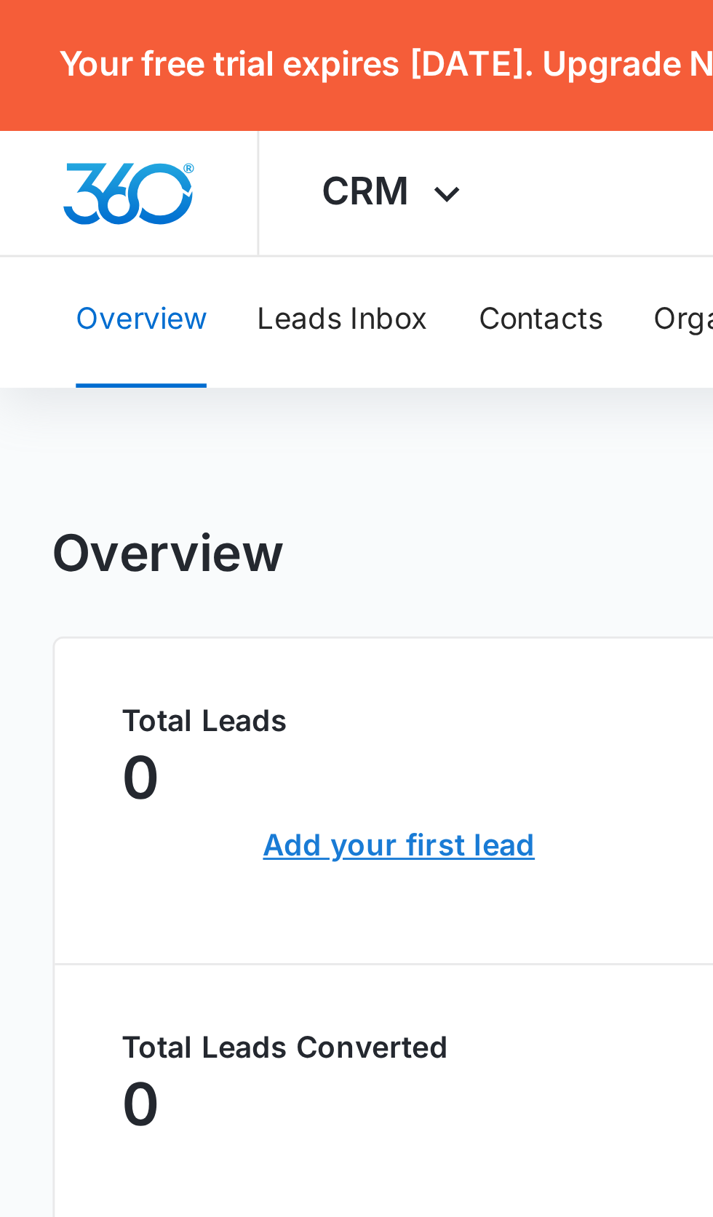
click at [162, 293] on link "Add your first lead" at bounding box center [138, 291] width 221 height 35
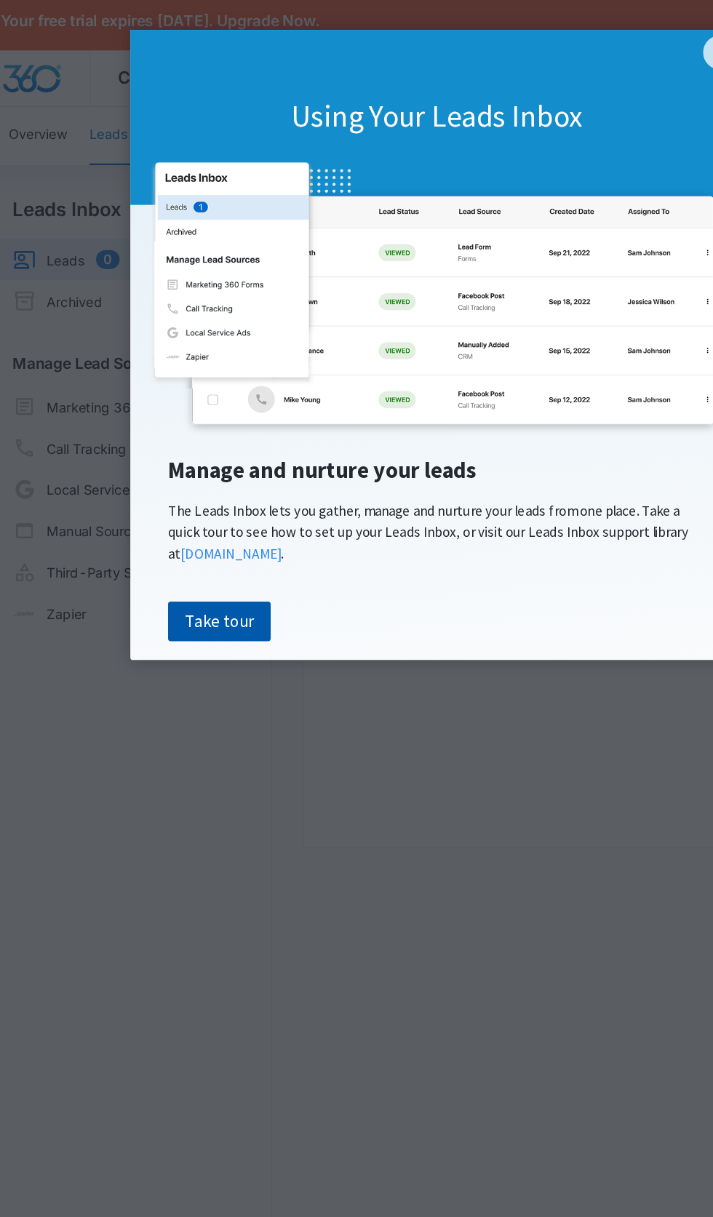
click at [170, 494] on link "Take tour" at bounding box center [163, 479] width 79 height 31
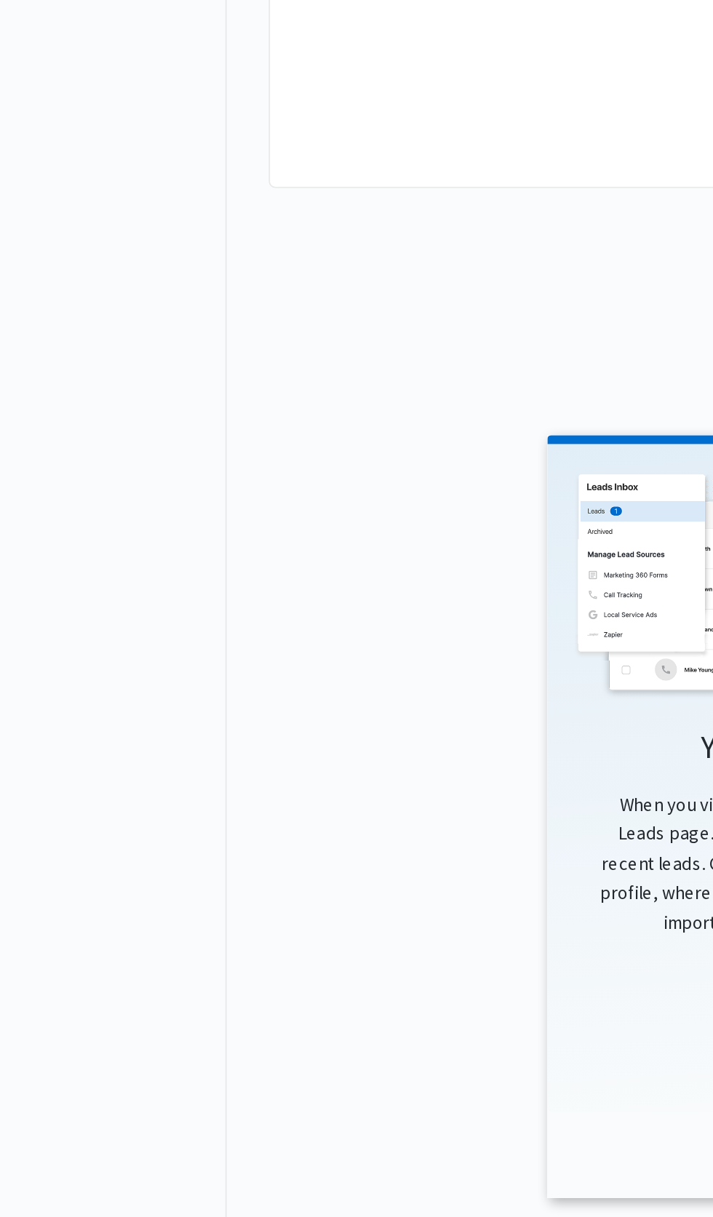
scroll to position [18, 0]
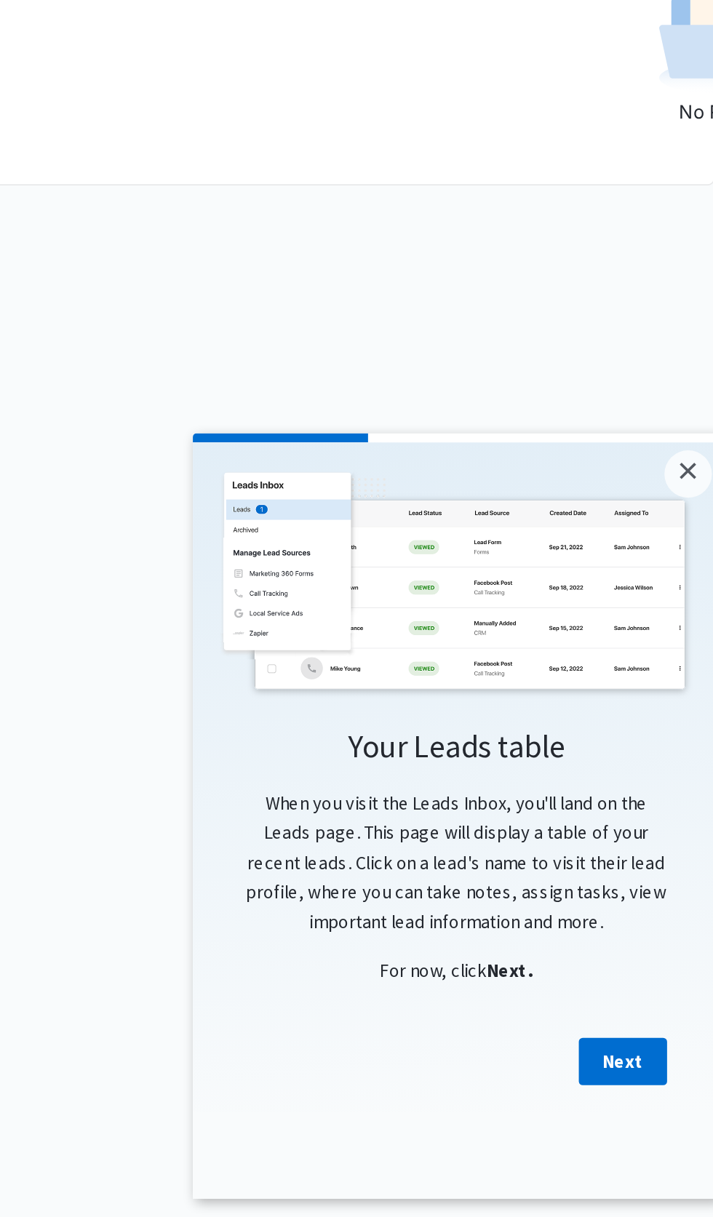
click at [380, 736] on span "Next." at bounding box center [367, 729] width 25 height 13
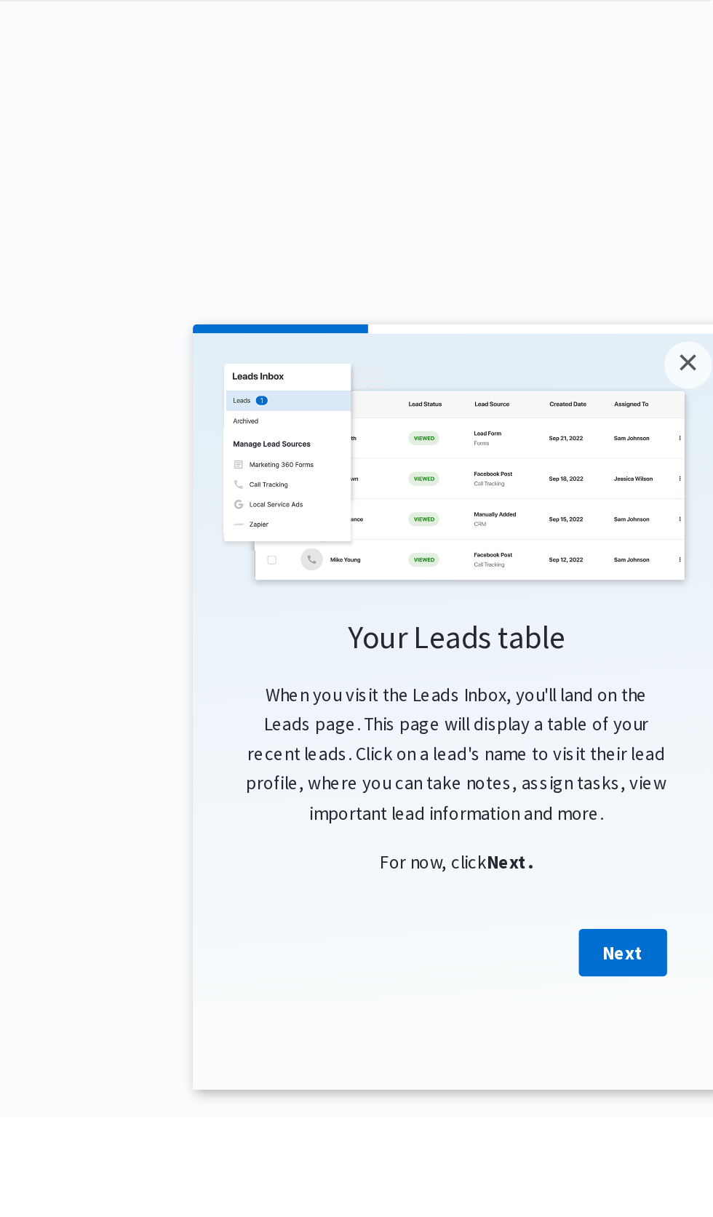
scroll to position [67, 0]
click at [430, 684] on link "Next" at bounding box center [430, 671] width 49 height 26
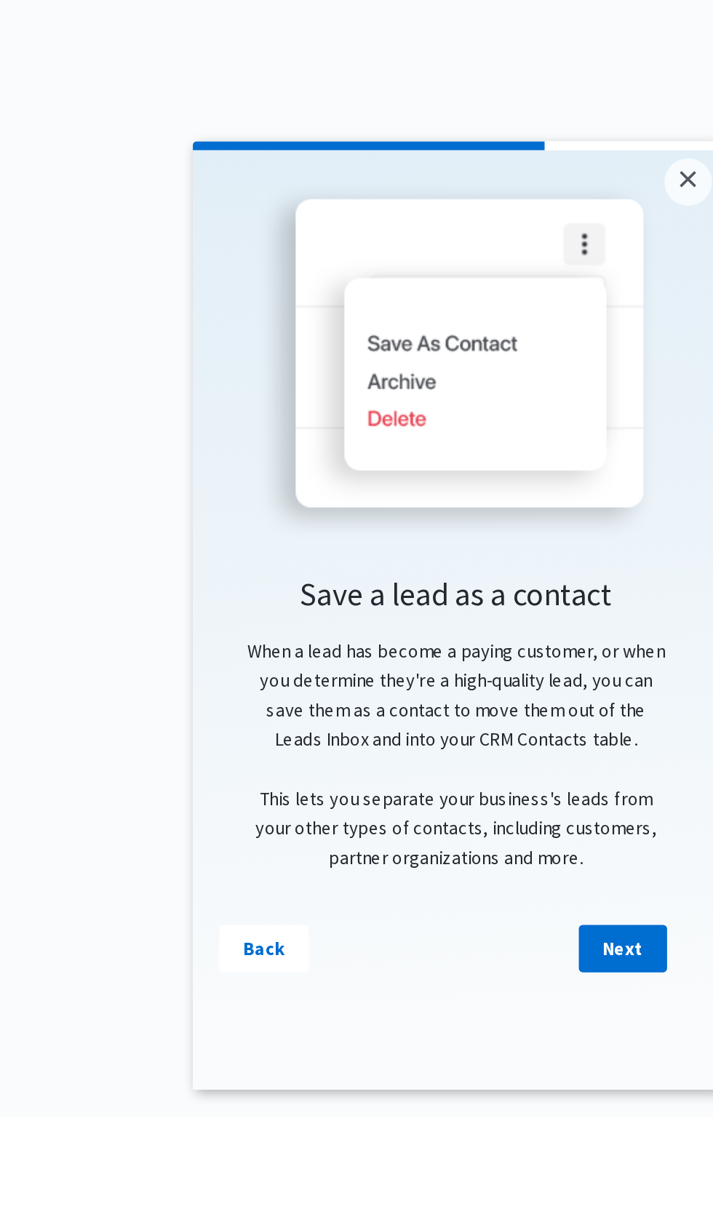
scroll to position [84, 0]
click at [431, 600] on link "Next" at bounding box center [430, 587] width 49 height 26
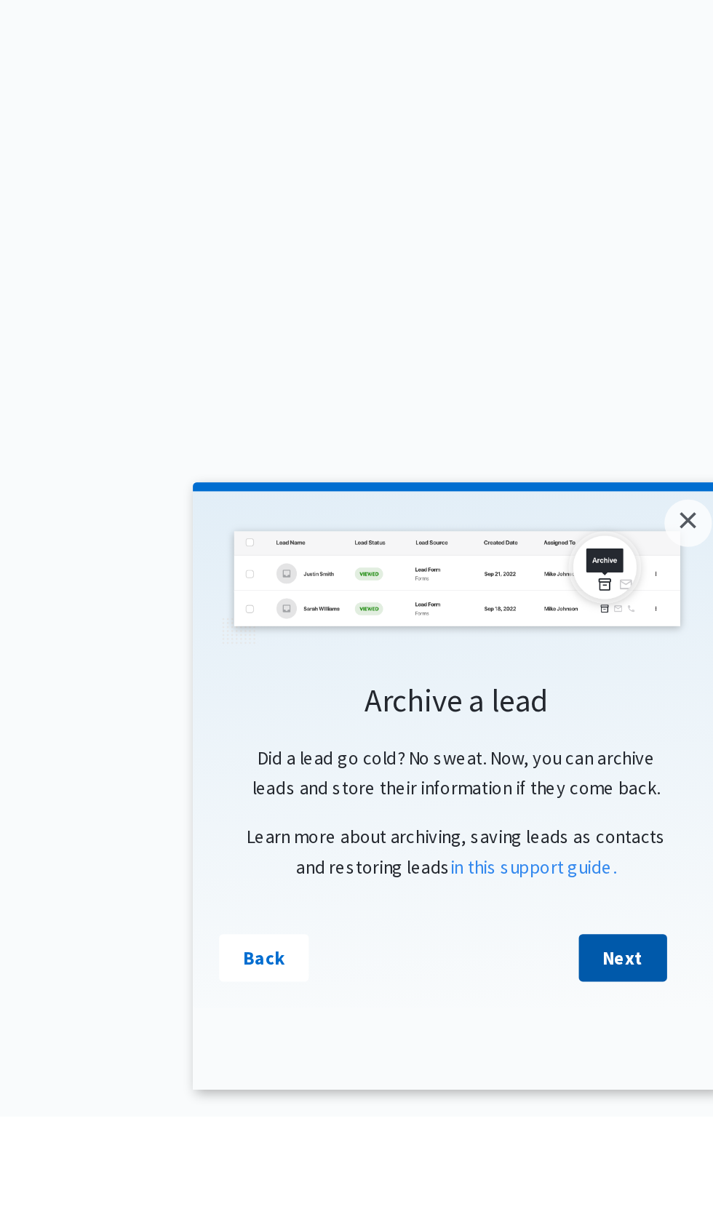
click at [431, 758] on link "Next" at bounding box center [430, 745] width 49 height 26
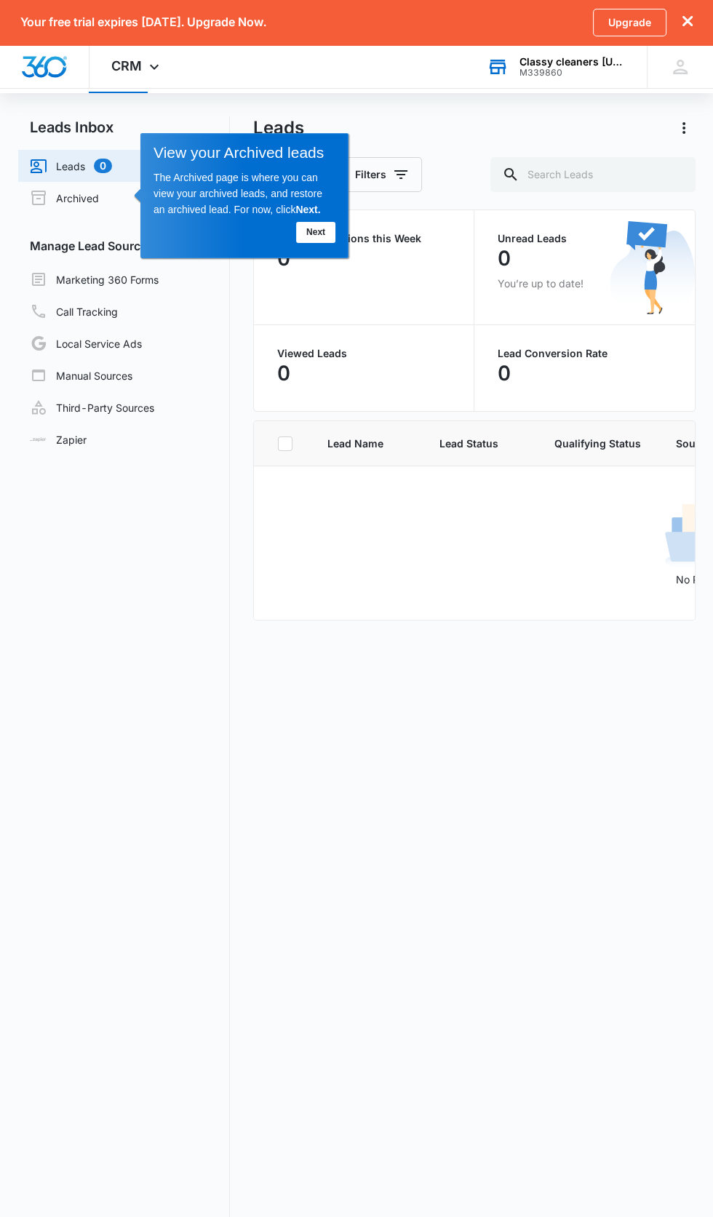
scroll to position [0, 0]
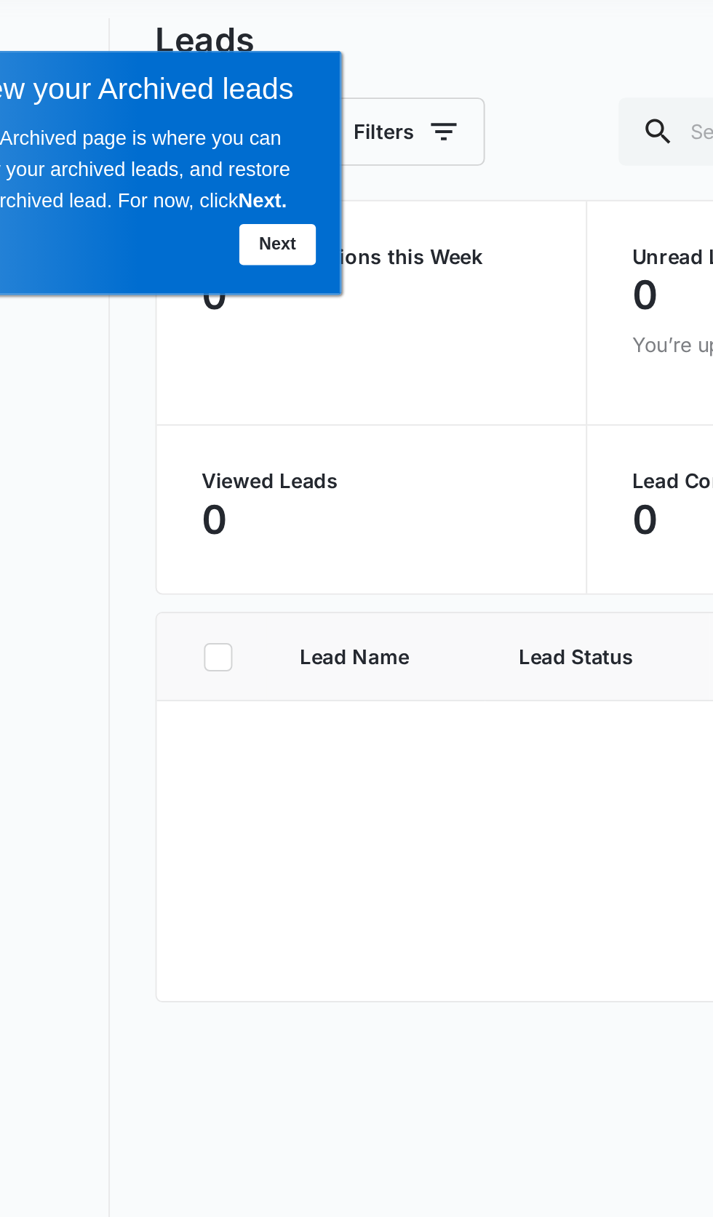
click at [104, 153] on link "Next" at bounding box center [100, 149] width 39 height 21
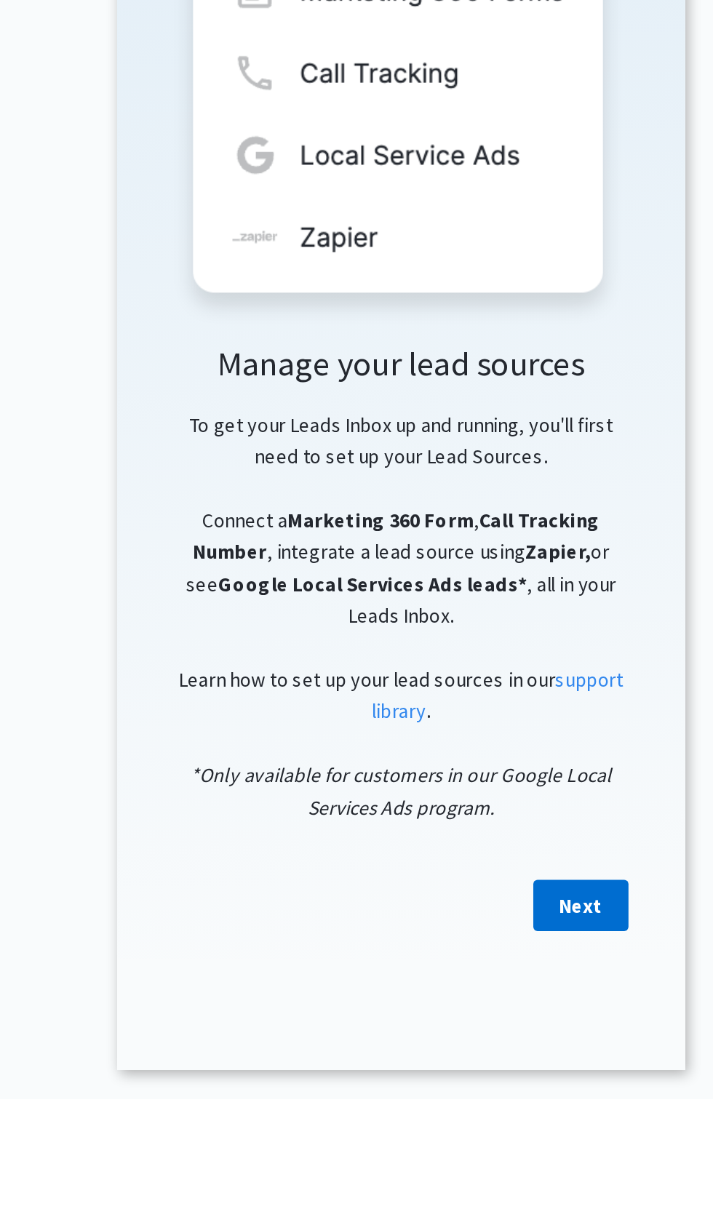
scroll to position [52, 0]
click at [352, 384] on link "Next" at bounding box center [354, 371] width 49 height 26
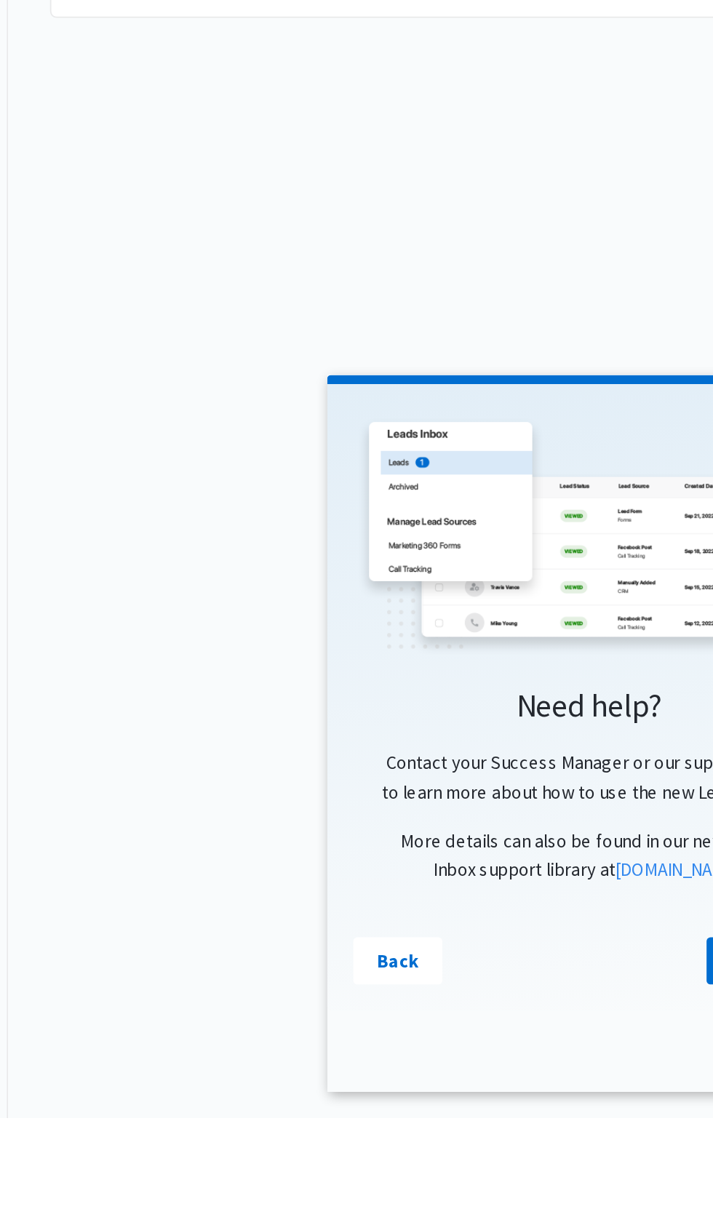
scroll to position [57, 0]
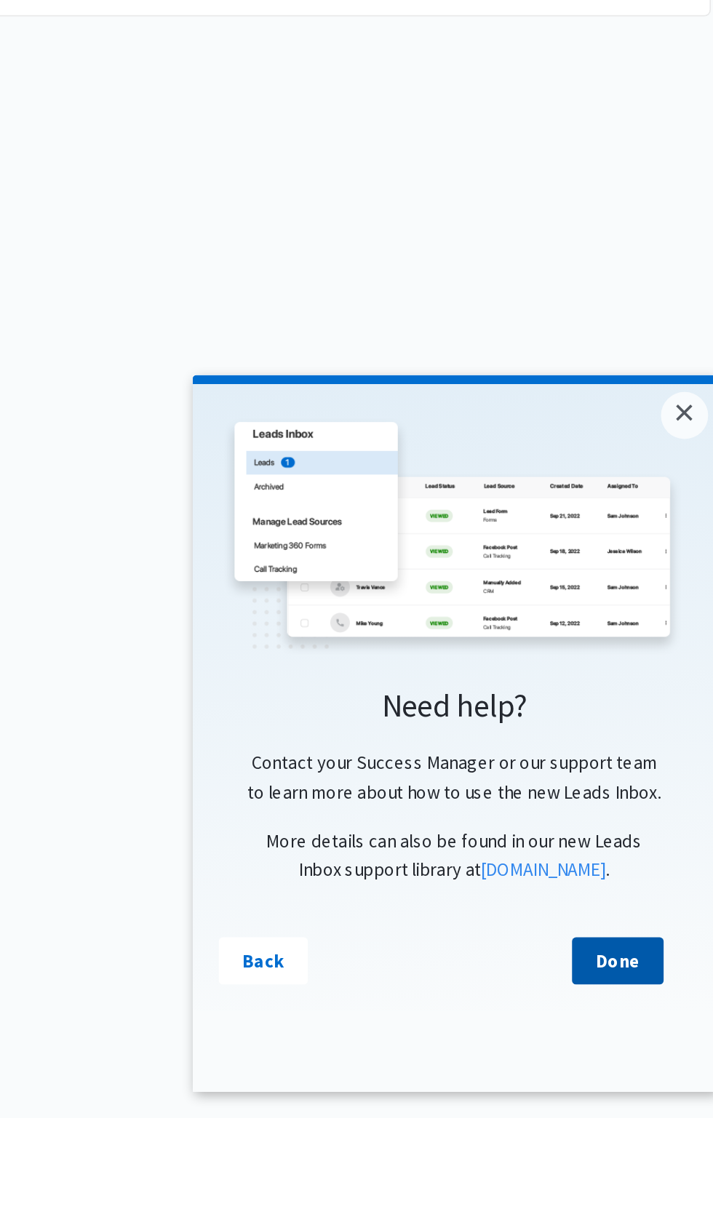
click at [425, 714] on link "Done" at bounding box center [428, 701] width 51 height 26
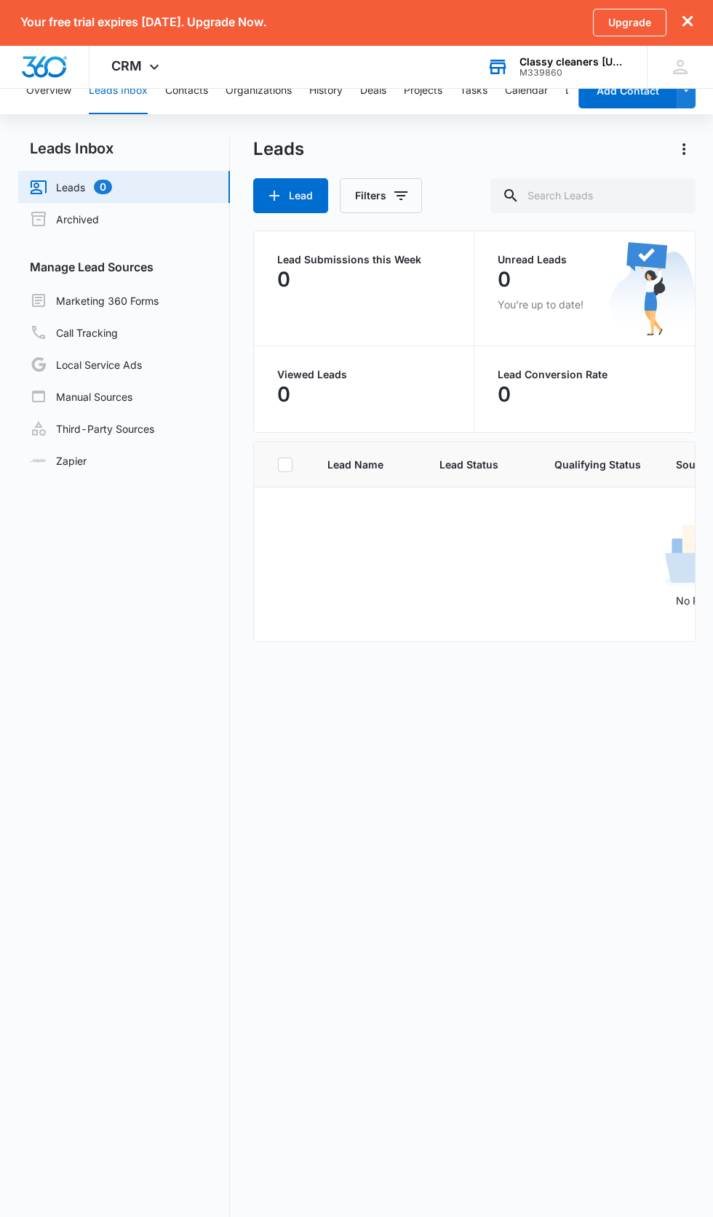
scroll to position [0, 0]
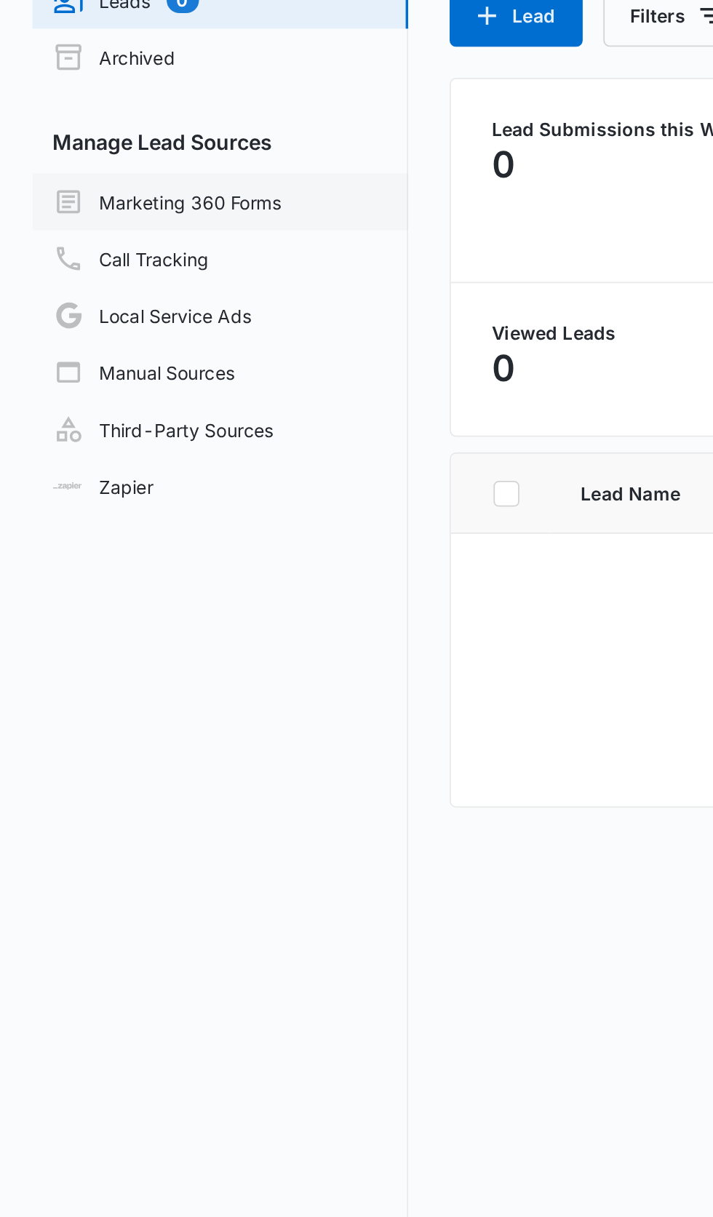
click at [153, 326] on link "Marketing 360 Forms" at bounding box center [94, 319] width 129 height 17
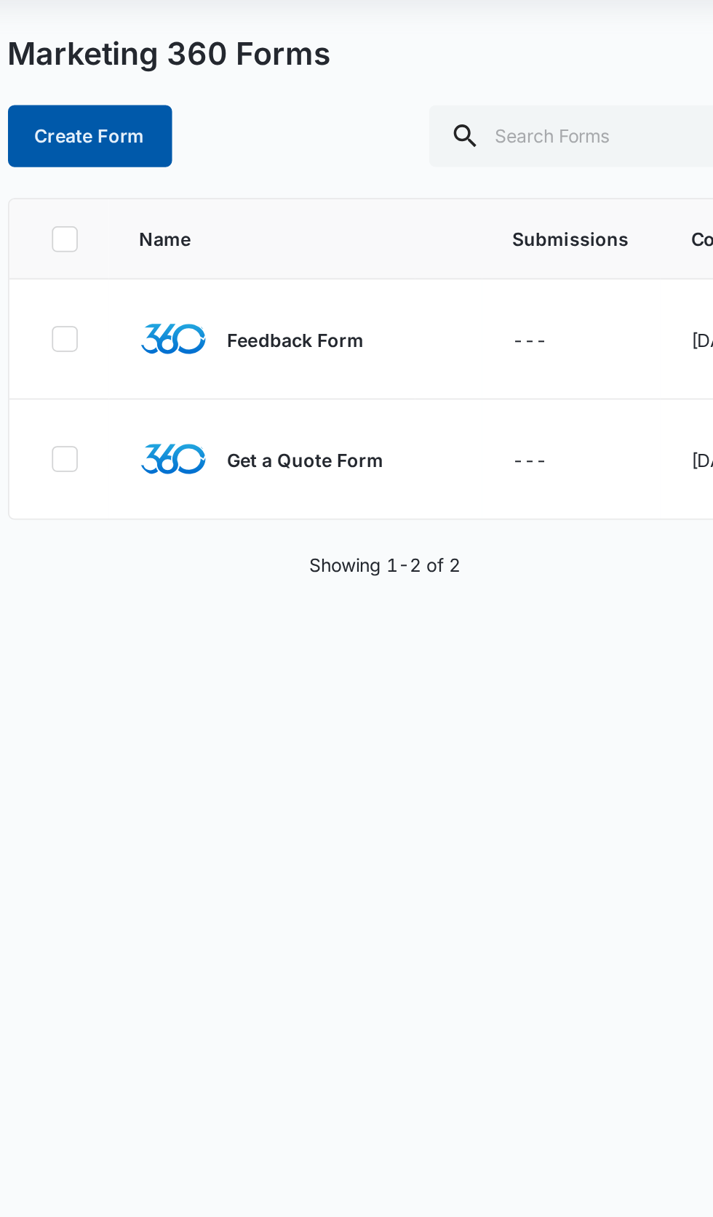
click at [331, 221] on button "Create Form" at bounding box center [299, 213] width 92 height 35
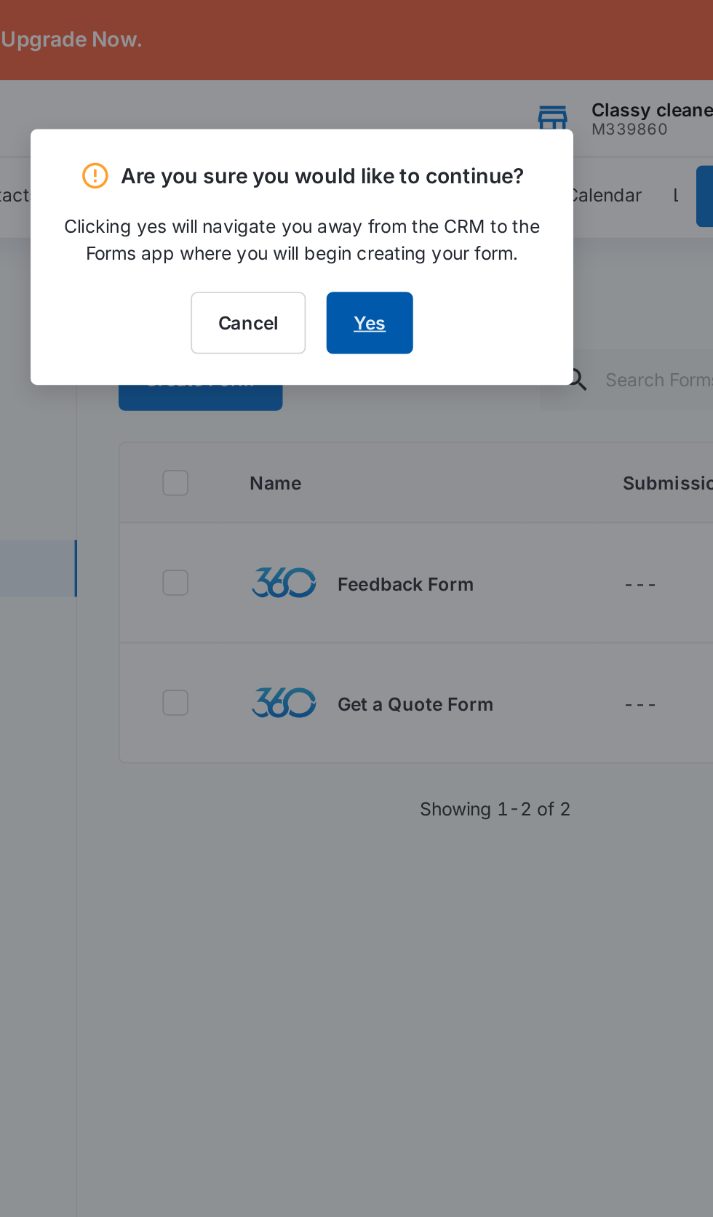
click at [397, 182] on link "Yes" at bounding box center [394, 181] width 49 height 35
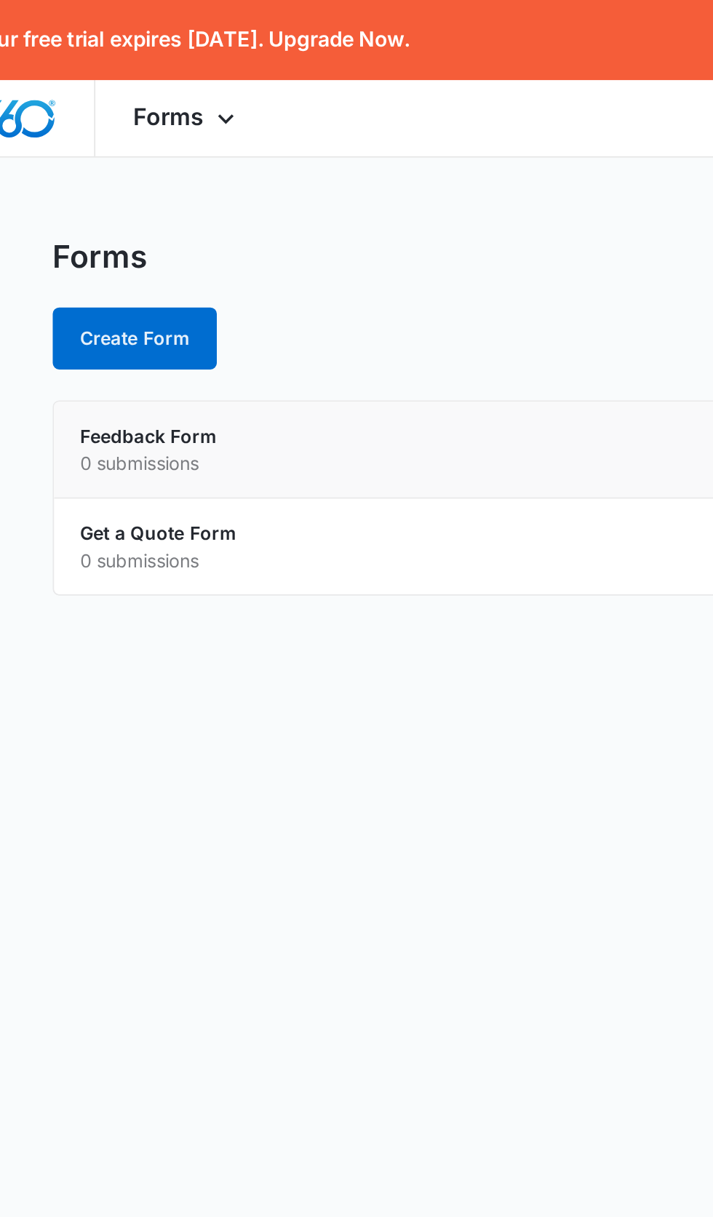
click at [283, 249] on div "Feedback Form 0 submissions" at bounding box center [315, 253] width 469 height 31
click at [305, 252] on div "Feedback Form 0 submissions" at bounding box center [315, 253] width 469 height 31
click at [128, 180] on button "Create Form" at bounding box center [111, 190] width 92 height 35
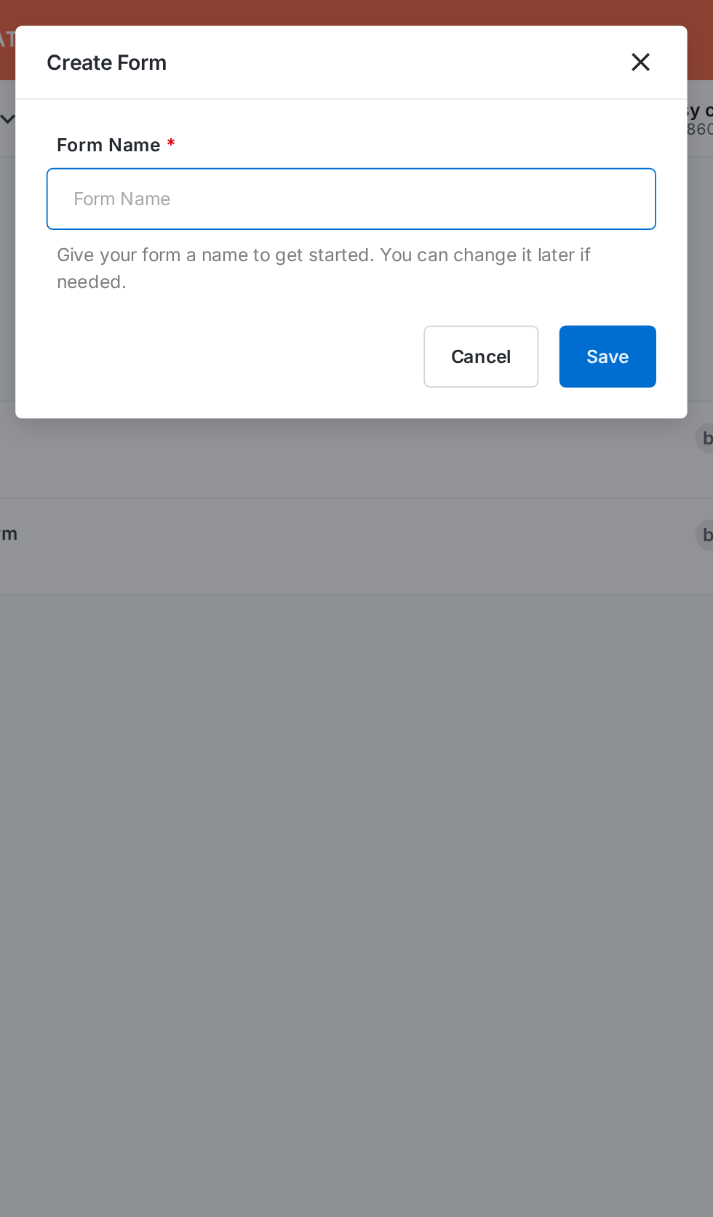
click at [431, 113] on input "Form Name *" at bounding box center [356, 112] width 343 height 35
type input "Fliers"
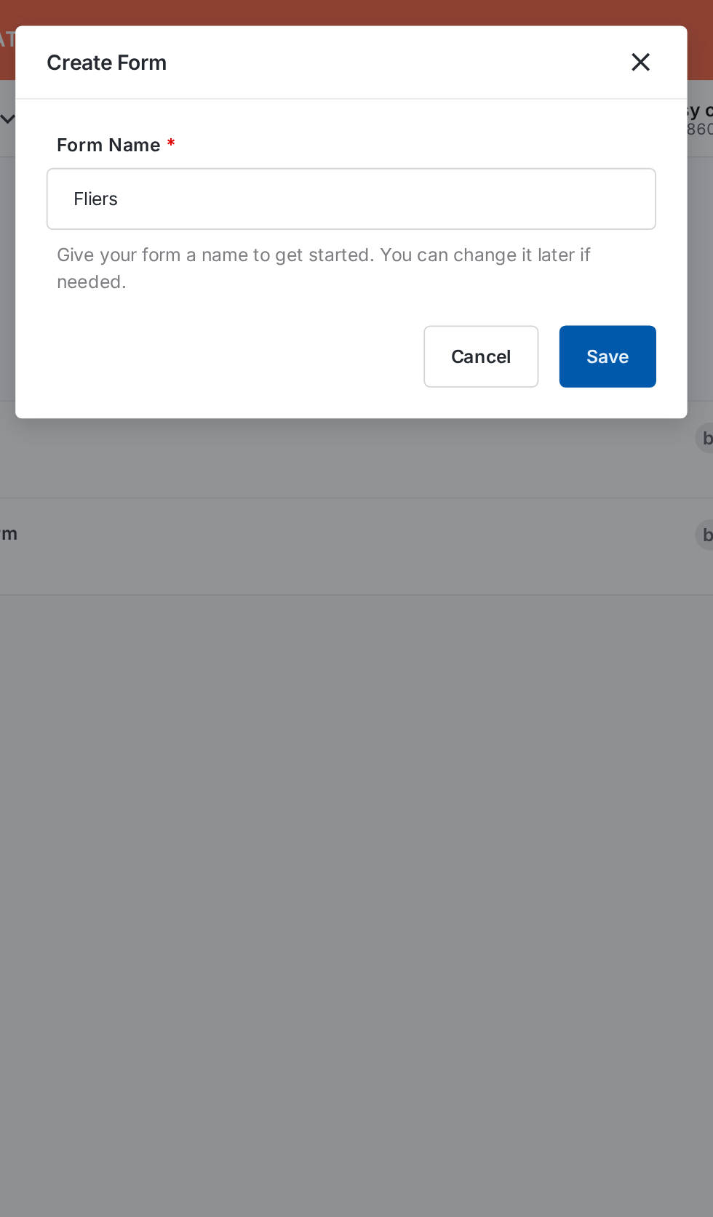
click at [498, 196] on button "Save" at bounding box center [501, 200] width 55 height 35
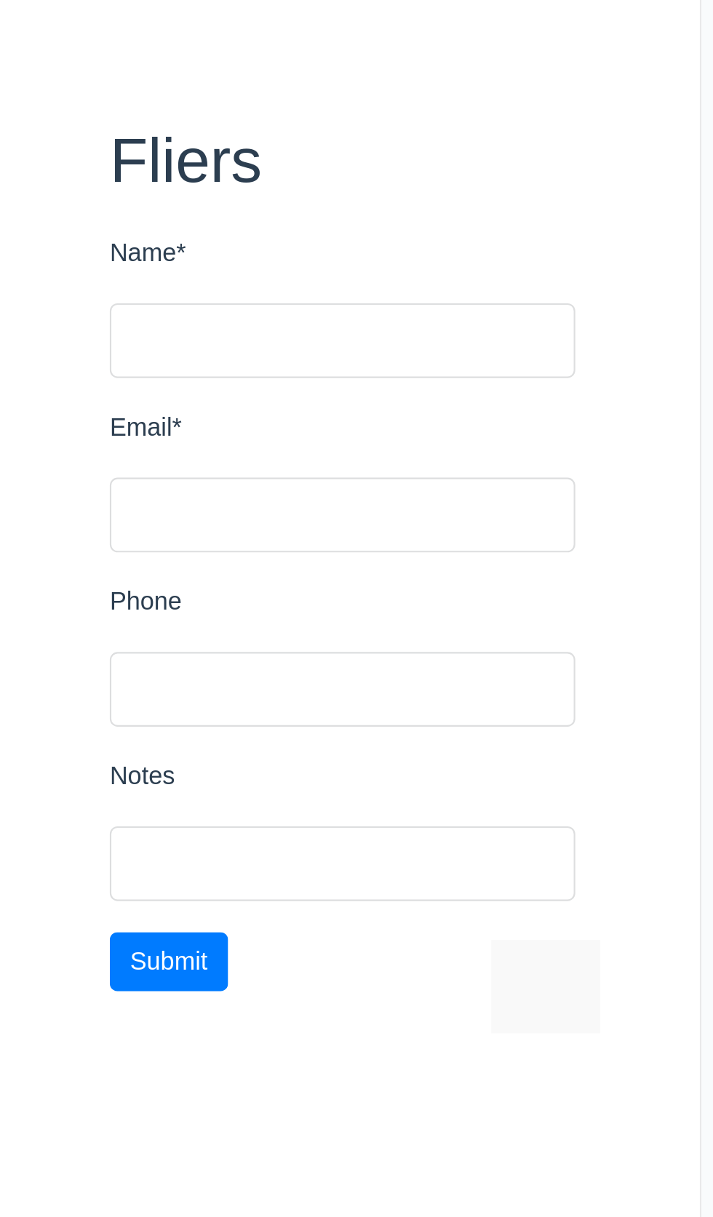
click at [545, 444] on div at bounding box center [527, 532] width 287 height 506
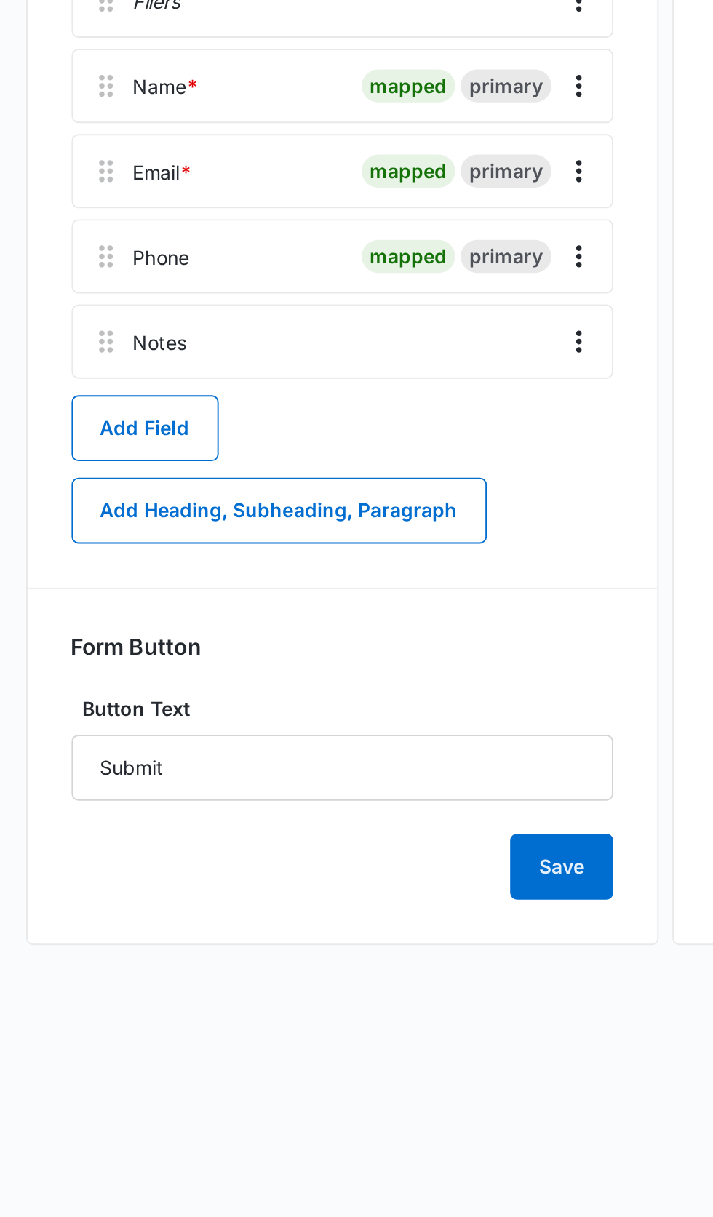
scroll to position [24, 0]
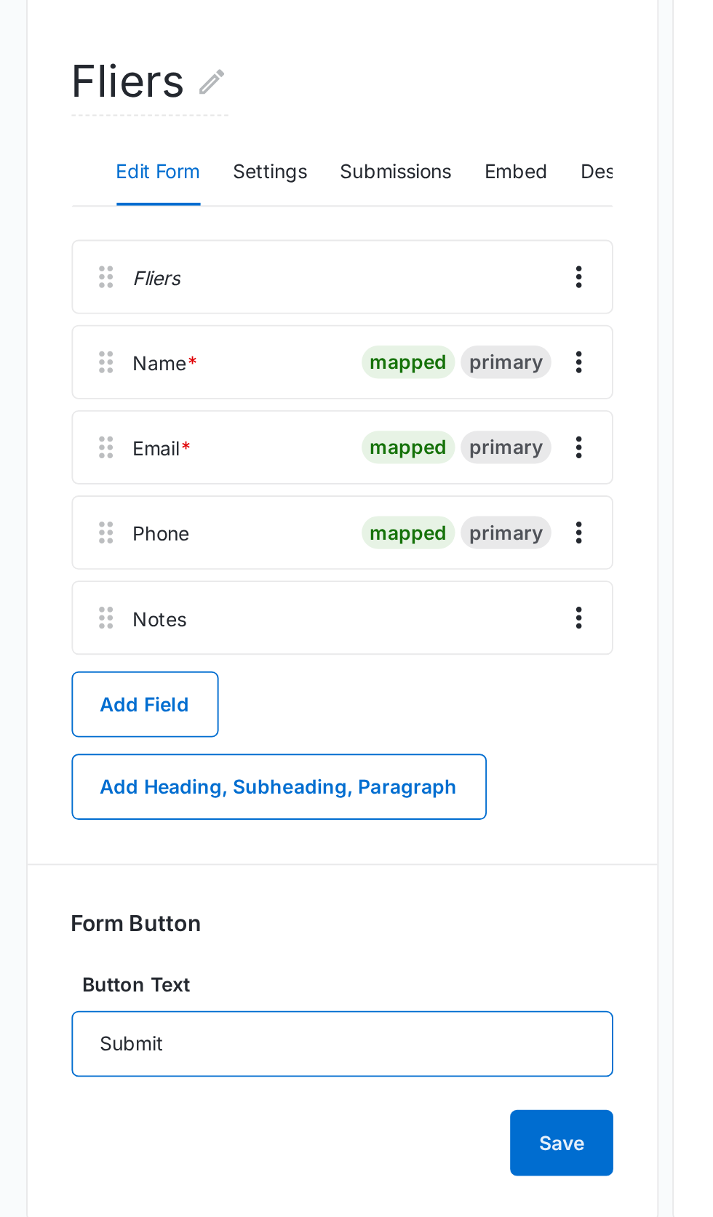
click at [156, 751] on input "Submit" at bounding box center [185, 768] width 287 height 35
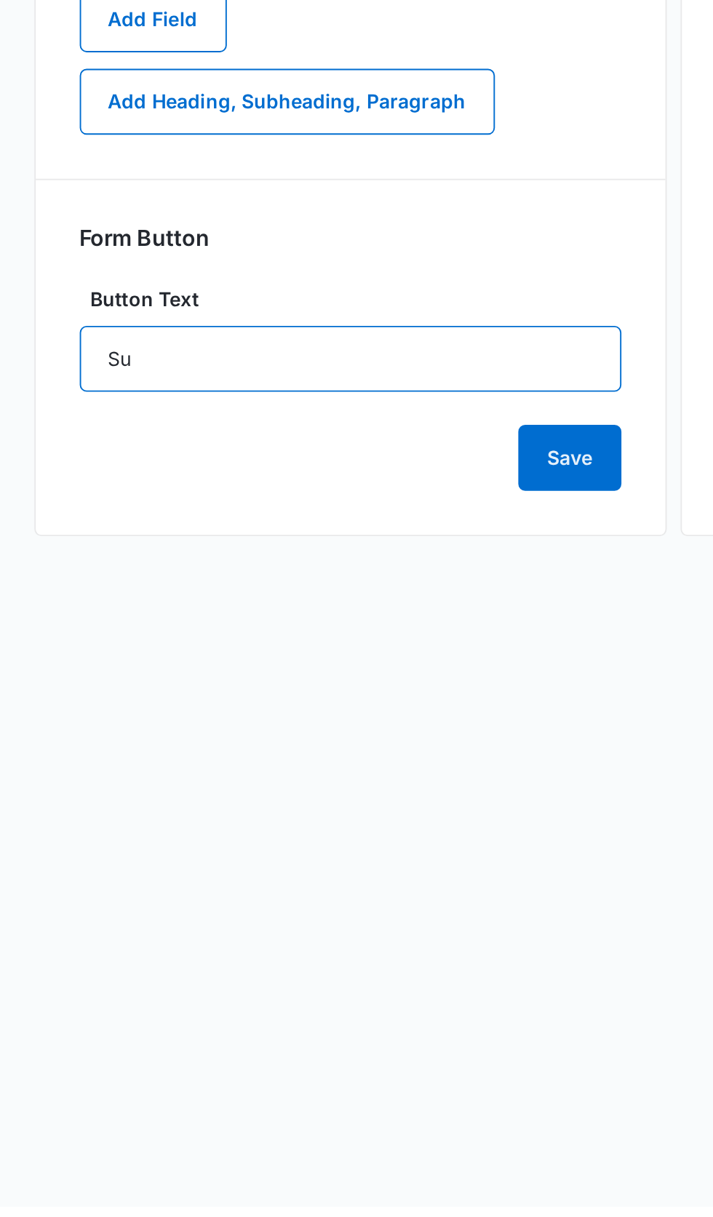
type input "S"
type input "C"
type input "W"
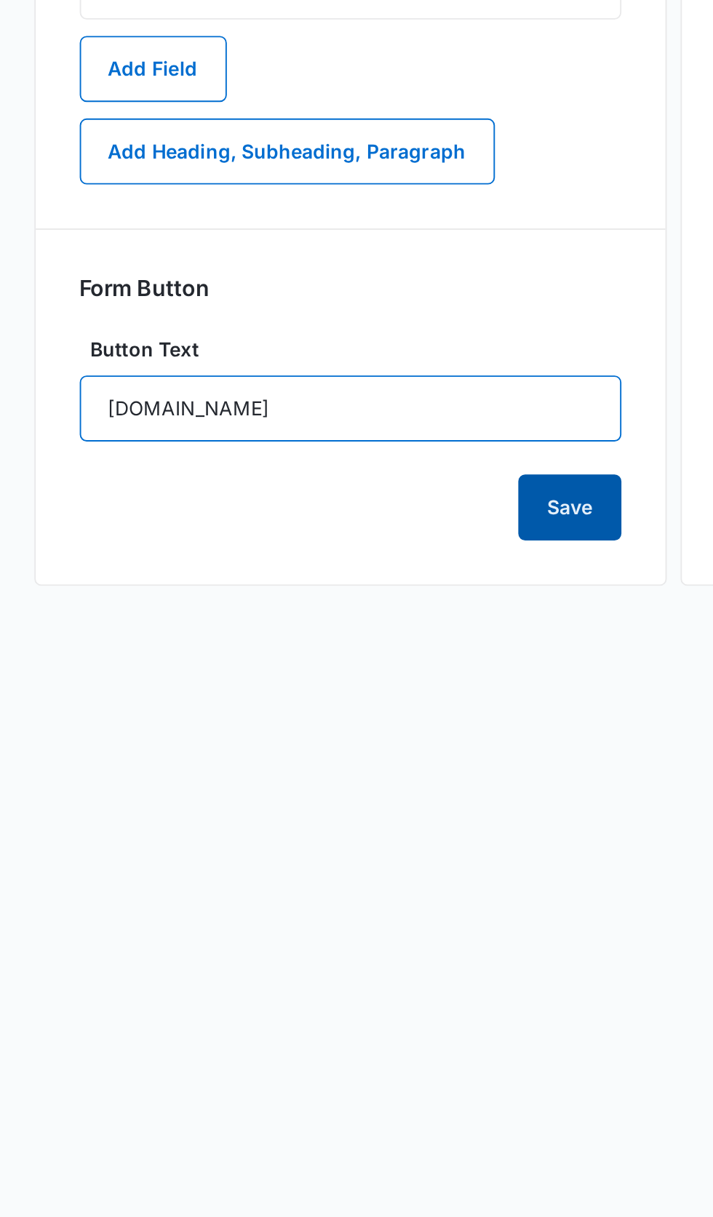
type input "WWW.CLASSYCLEANERSUTAH.NET"
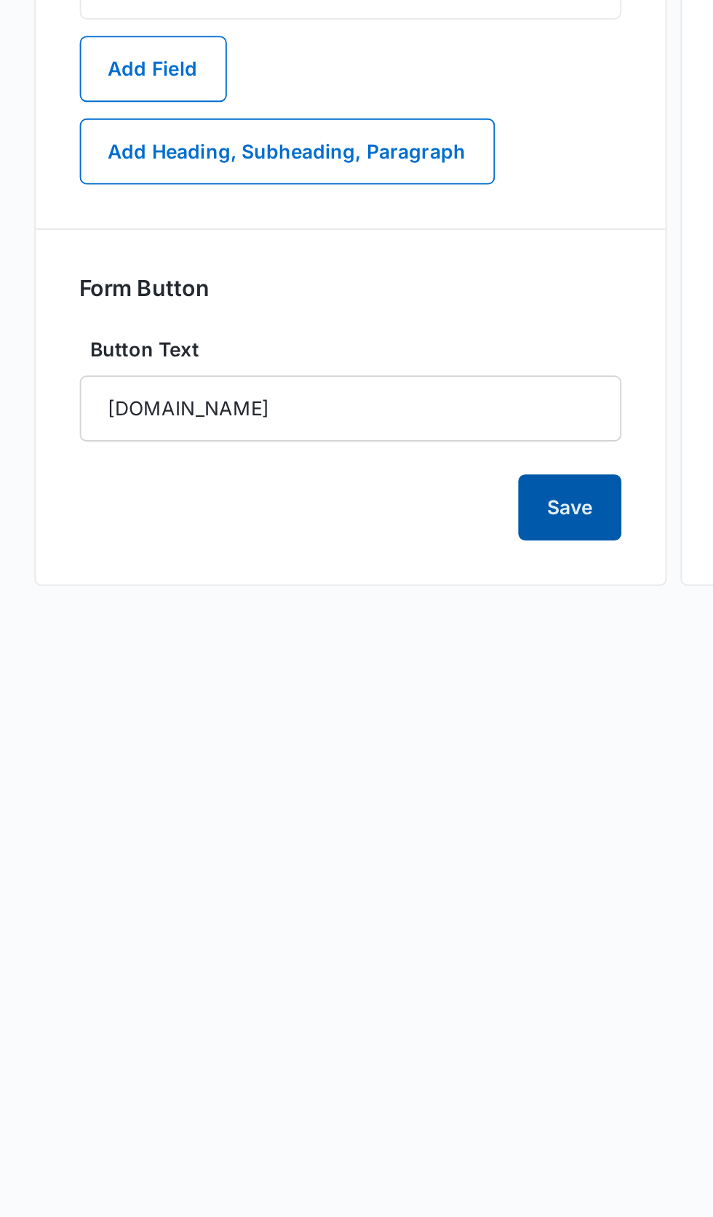
click at [308, 803] on button "Save" at bounding box center [301, 820] width 55 height 35
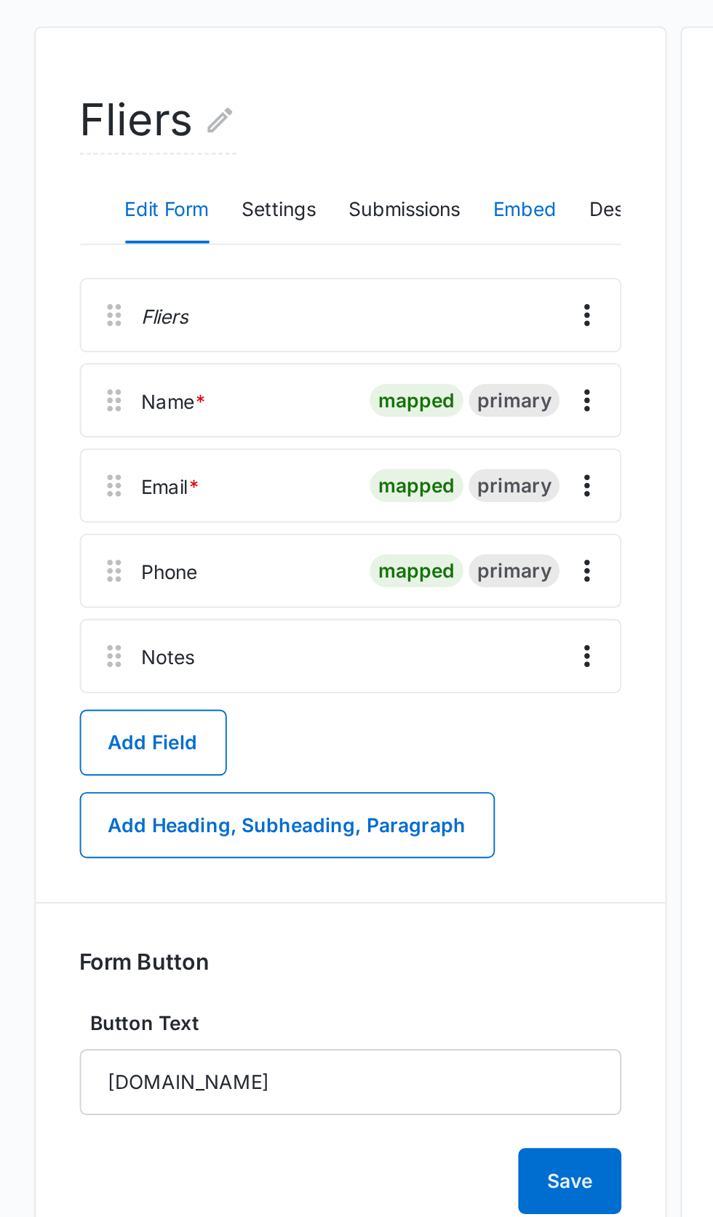
click at [291, 290] on button "Embed" at bounding box center [277, 307] width 33 height 35
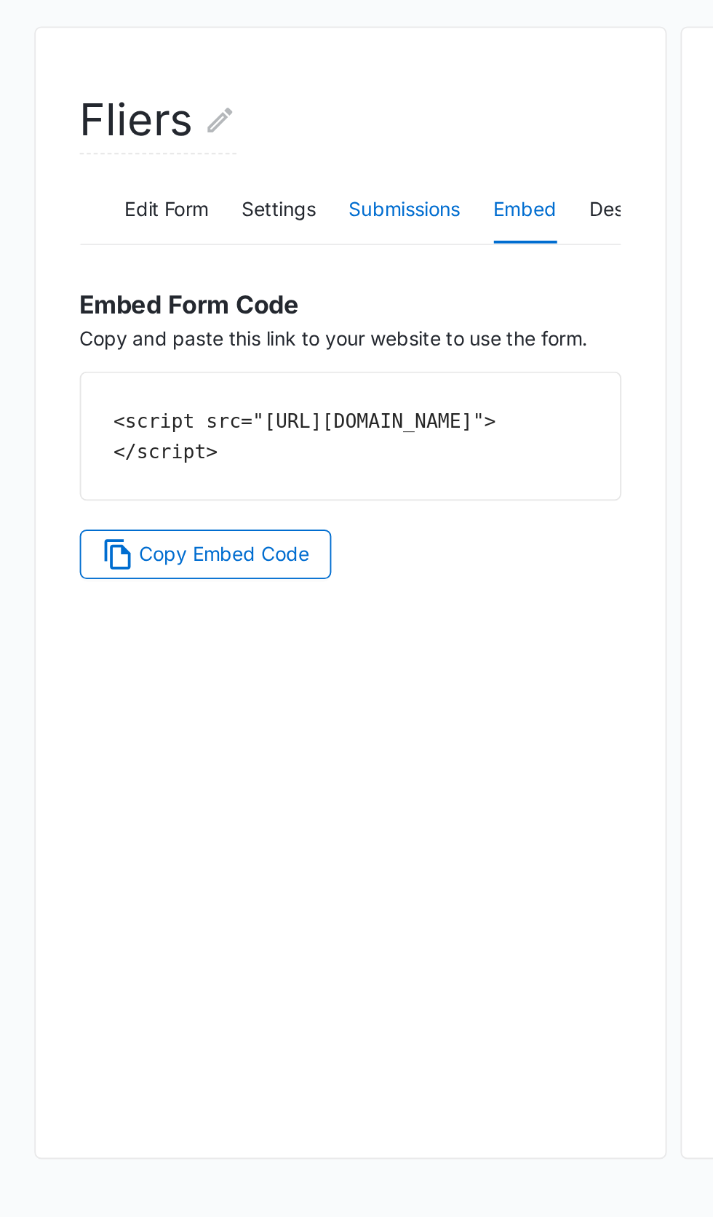
click at [223, 290] on button "Submissions" at bounding box center [214, 307] width 59 height 35
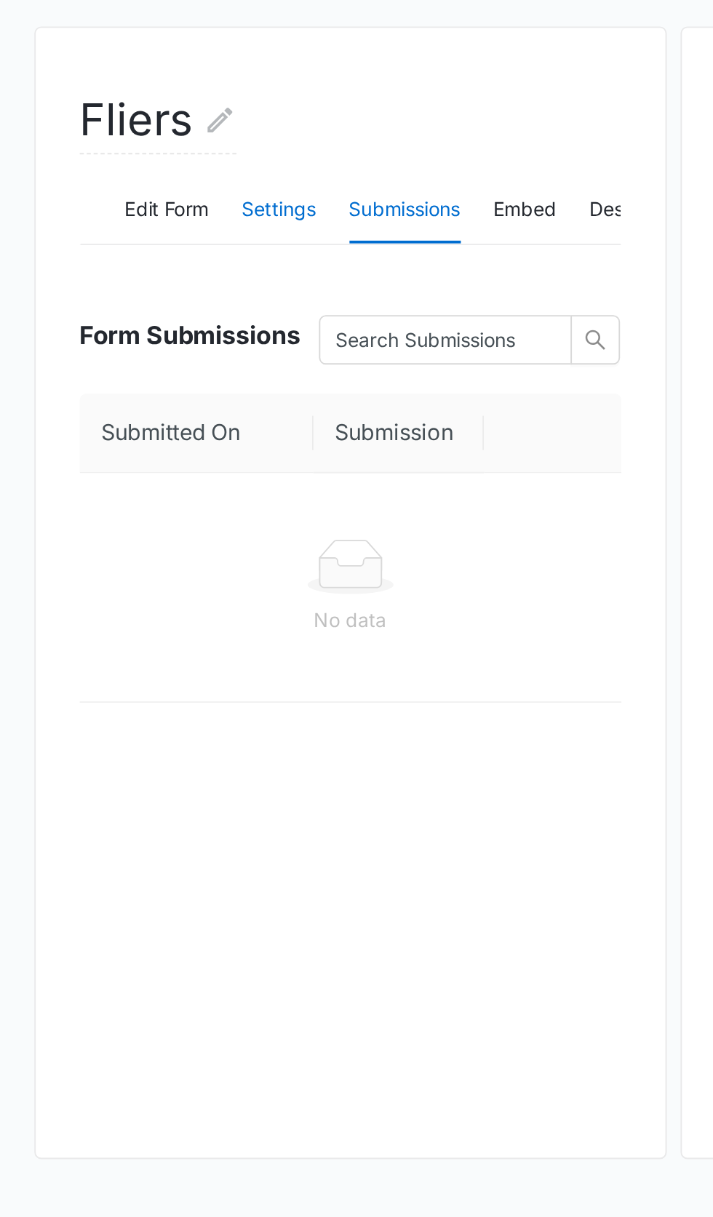
click at [148, 290] on button "Settings" at bounding box center [147, 307] width 39 height 35
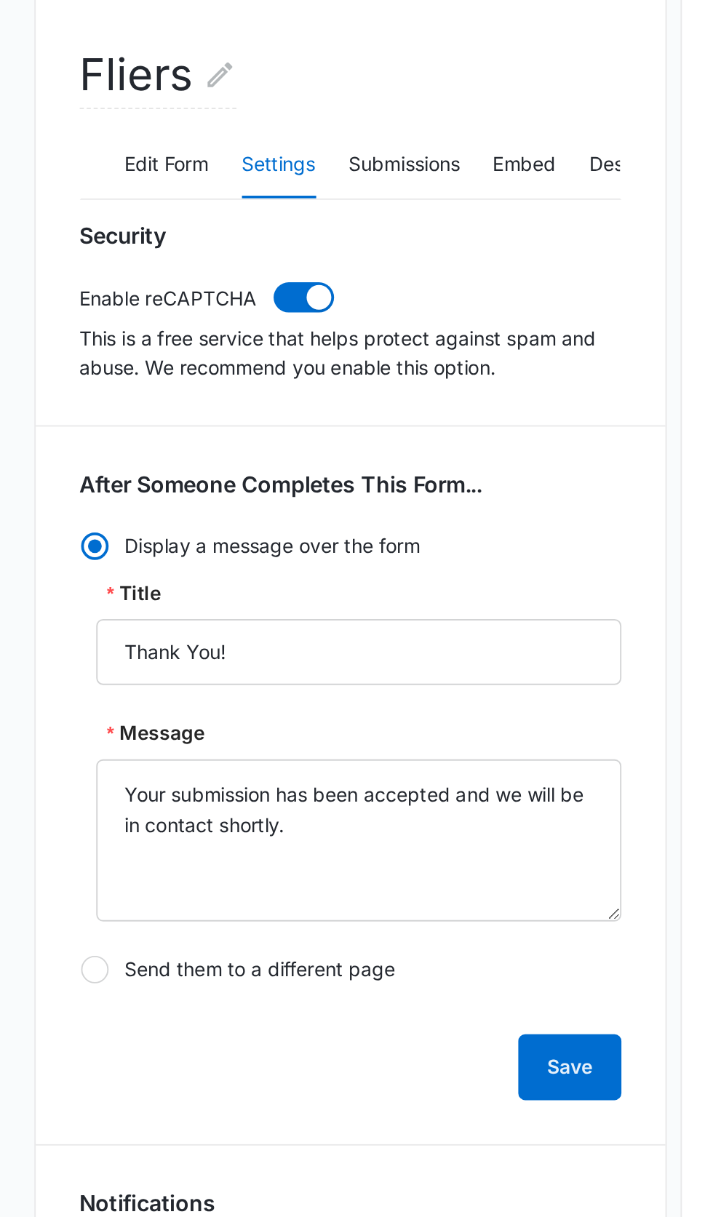
scroll to position [0, 0]
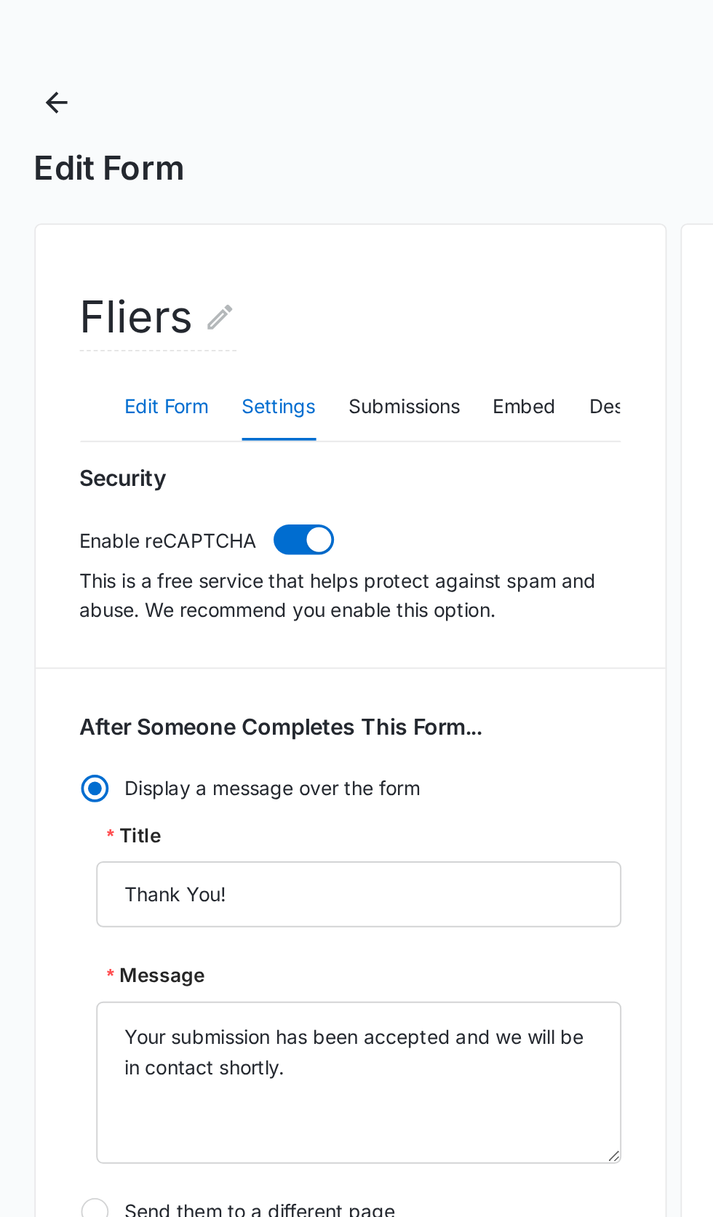
click at [99, 313] on button "Edit Form" at bounding box center [88, 307] width 44 height 35
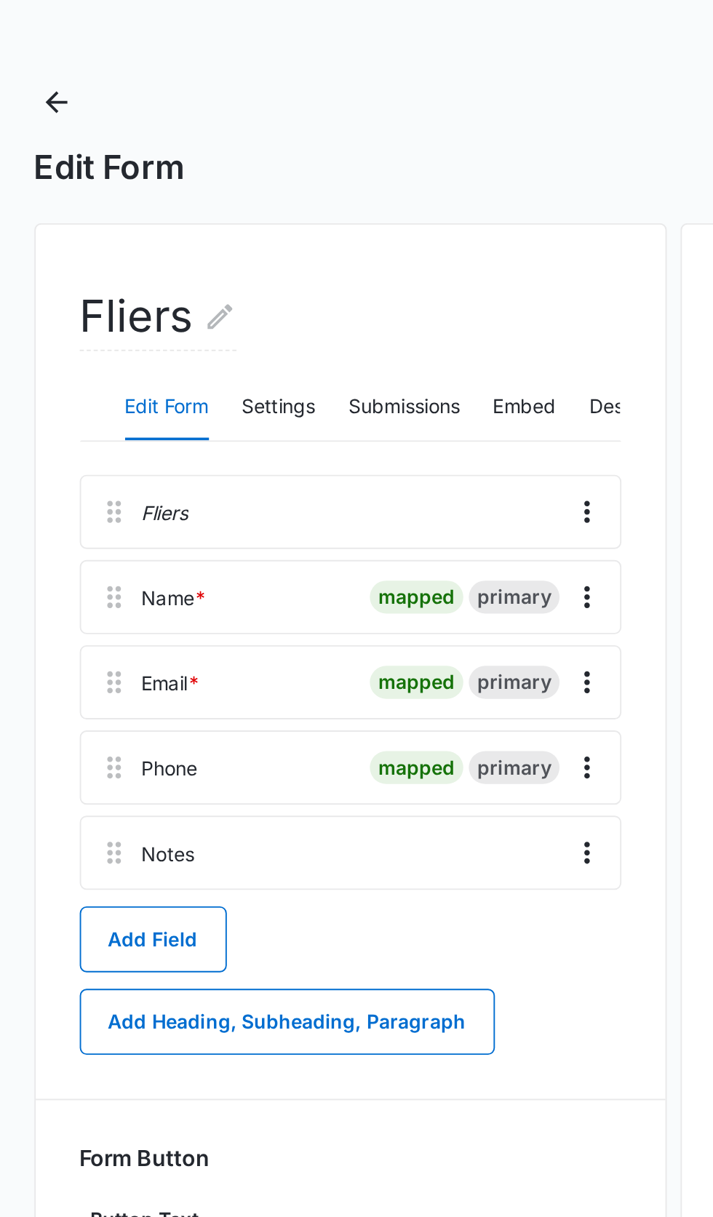
click at [256, 402] on div "primary" at bounding box center [272, 407] width 48 height 17
click at [284, 410] on div "primary" at bounding box center [272, 407] width 48 height 17
click at [310, 407] on icon "Overflow Menu" at bounding box center [310, 408] width 3 height 12
click at [271, 448] on div "Edit" at bounding box center [271, 448] width 31 height 10
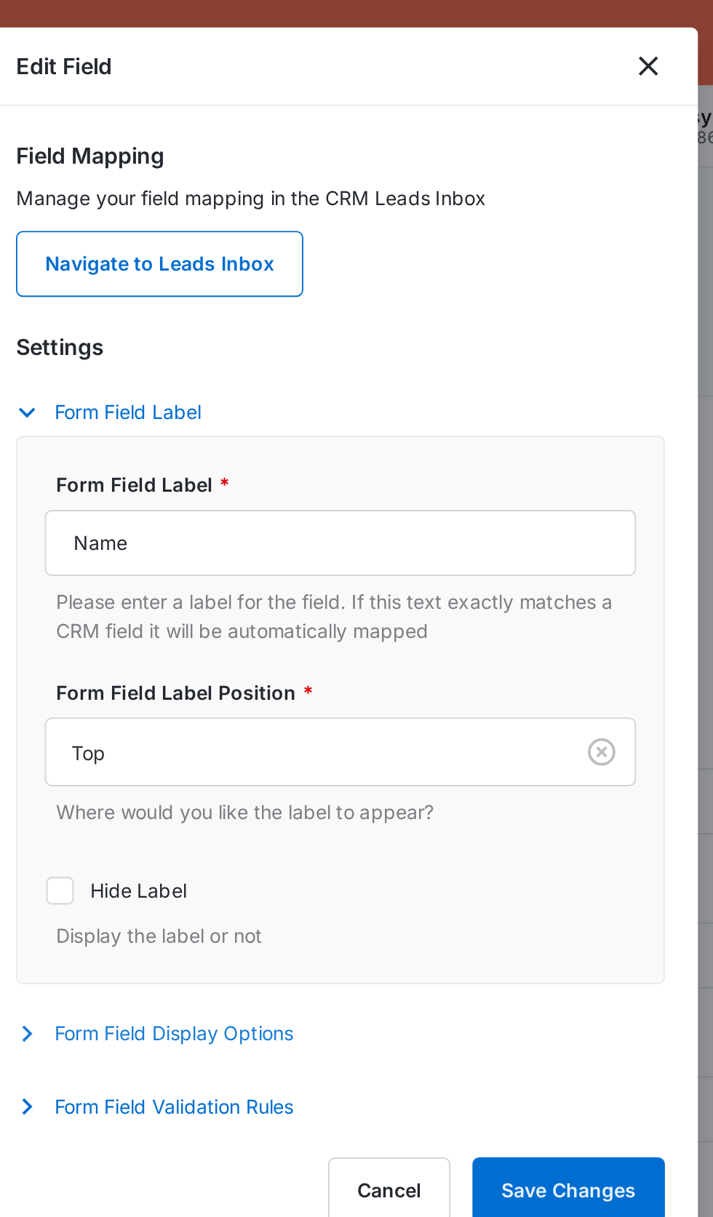
click at [306, 549] on button "Form Field Display Options" at bounding box center [266, 547] width 162 height 17
